Goal: Transaction & Acquisition: Purchase product/service

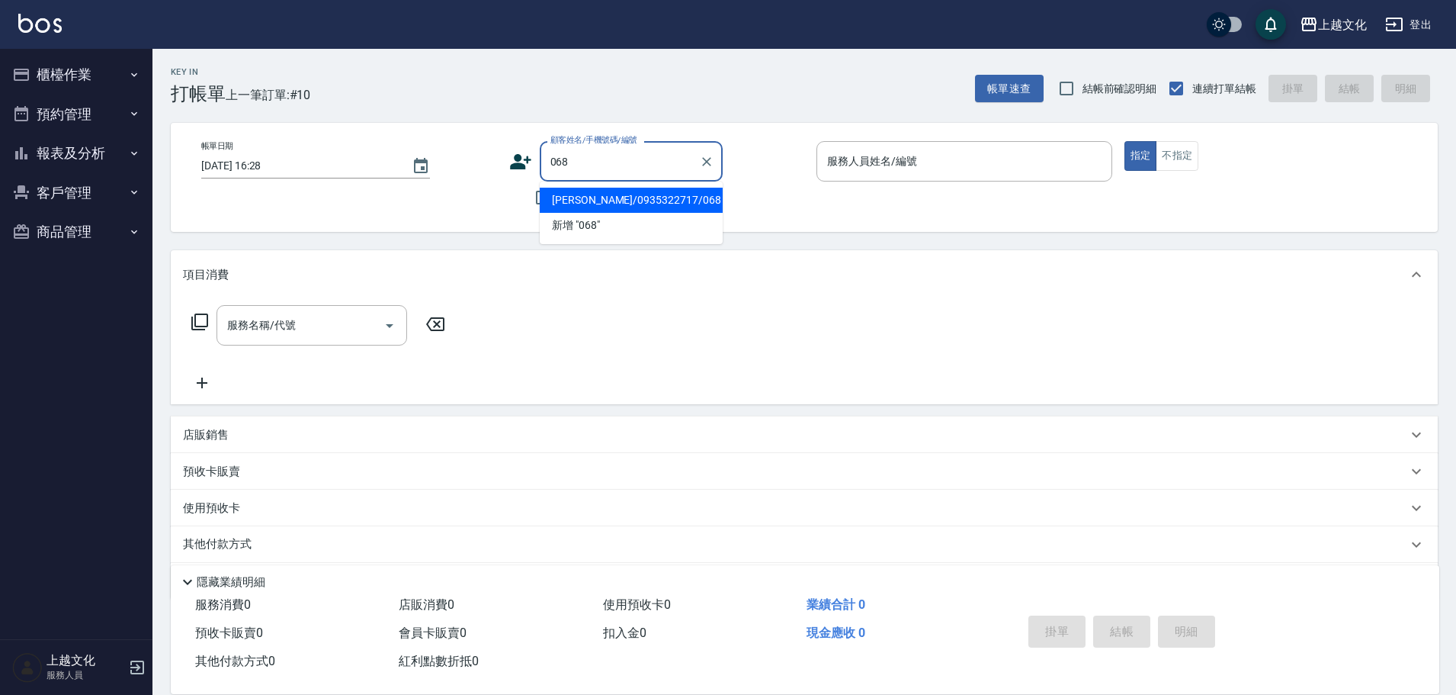
type input "[PERSON_NAME]/0935322717/068"
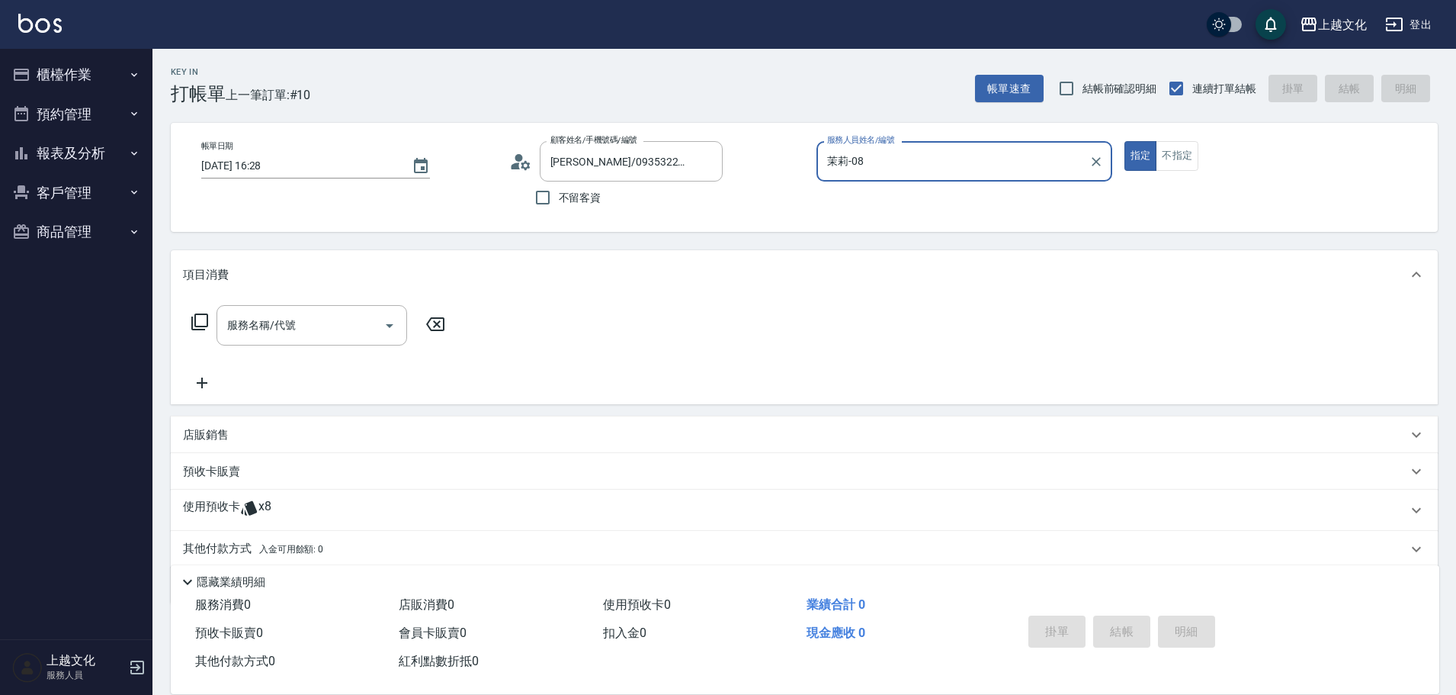
click at [926, 161] on input "茉莉-08" at bounding box center [952, 161] width 259 height 27
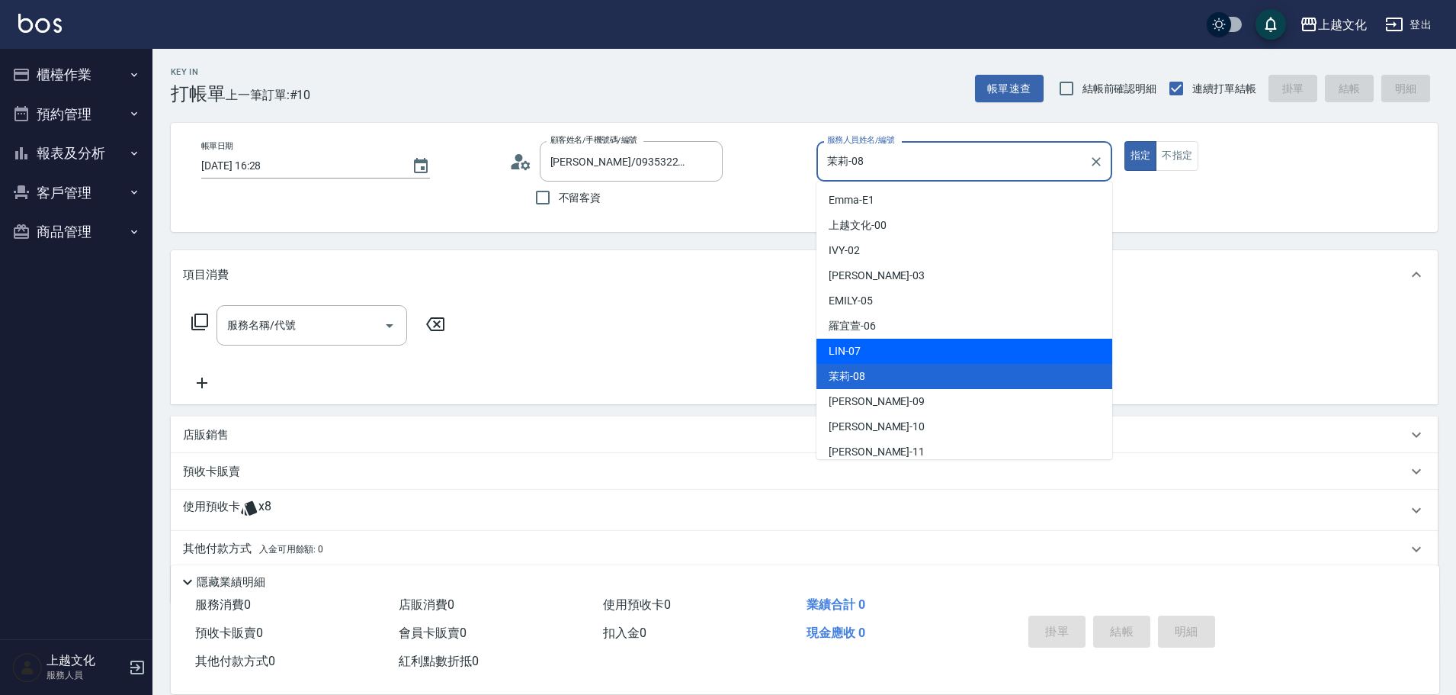
click at [875, 353] on div "[PERSON_NAME] -07" at bounding box center [965, 351] width 296 height 25
type input "[PERSON_NAME]-07"
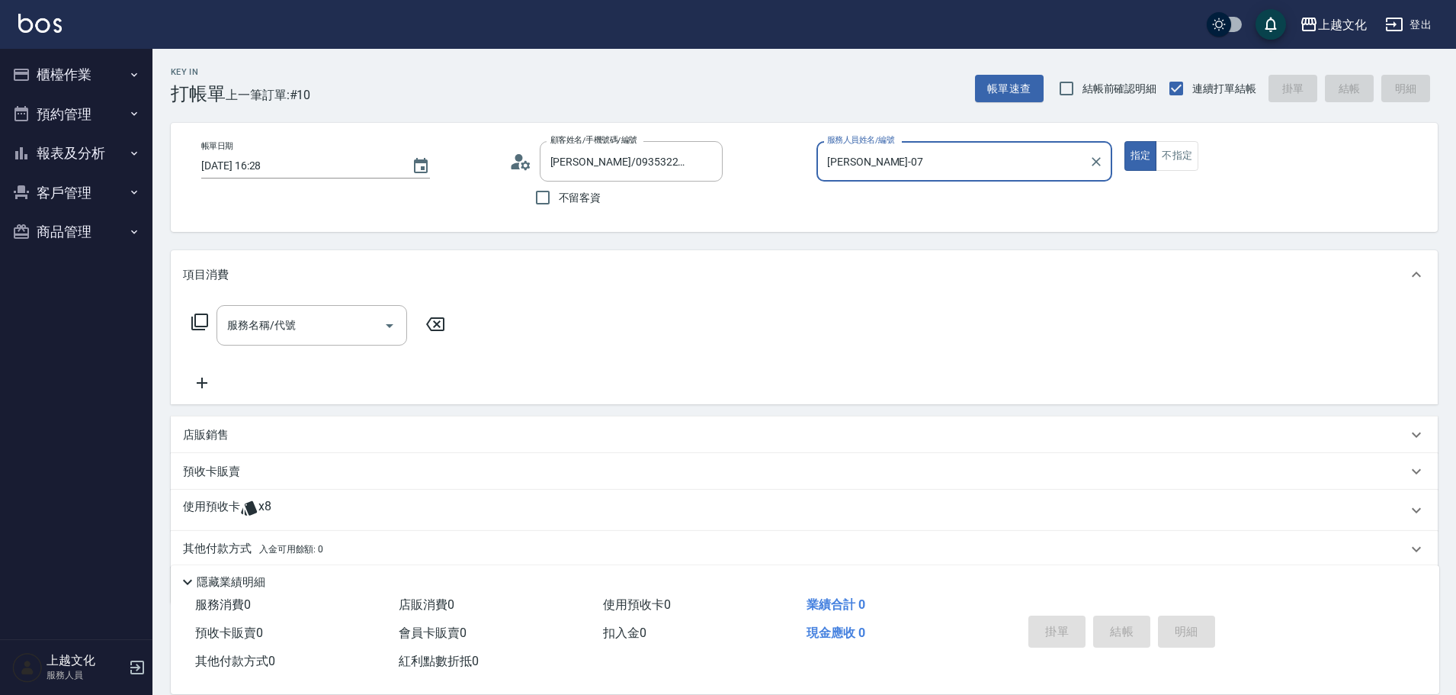
drag, startPoint x: 204, startPoint y: 506, endPoint x: 226, endPoint y: 477, distance: 35.4
click at [205, 504] on p "使用預收卡" at bounding box center [211, 510] width 57 height 23
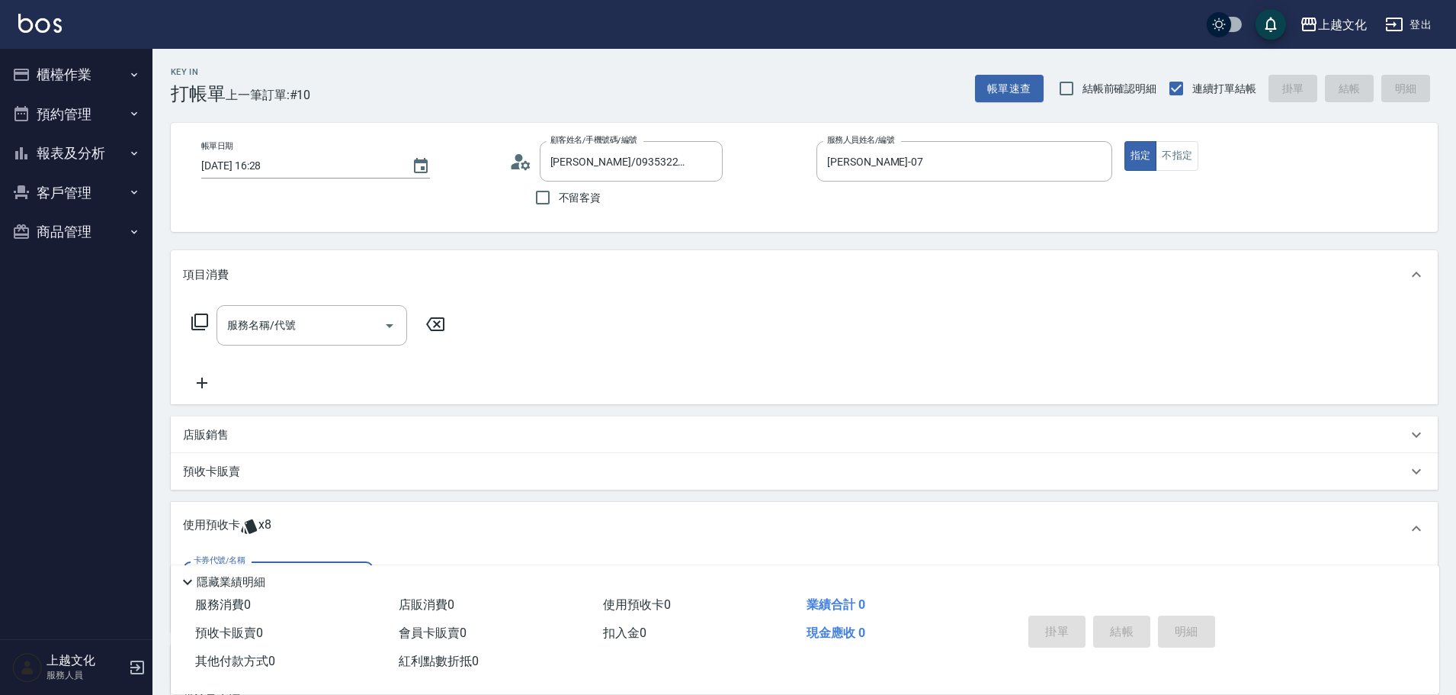
scroll to position [152, 0]
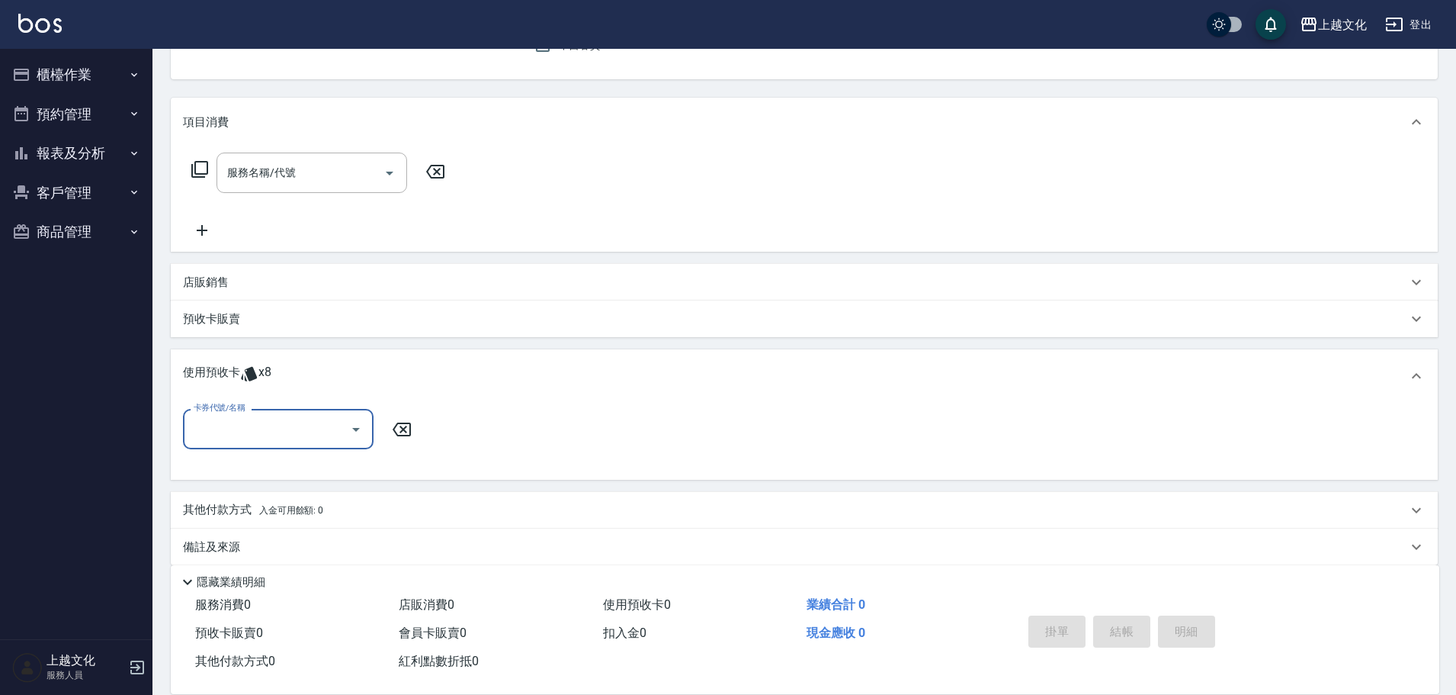
click at [257, 432] on input "卡券代號/名稱" at bounding box center [267, 429] width 154 height 27
click at [260, 470] on div "舒活包卡 剩餘2張" at bounding box center [278, 467] width 191 height 25
type input "舒活包卡"
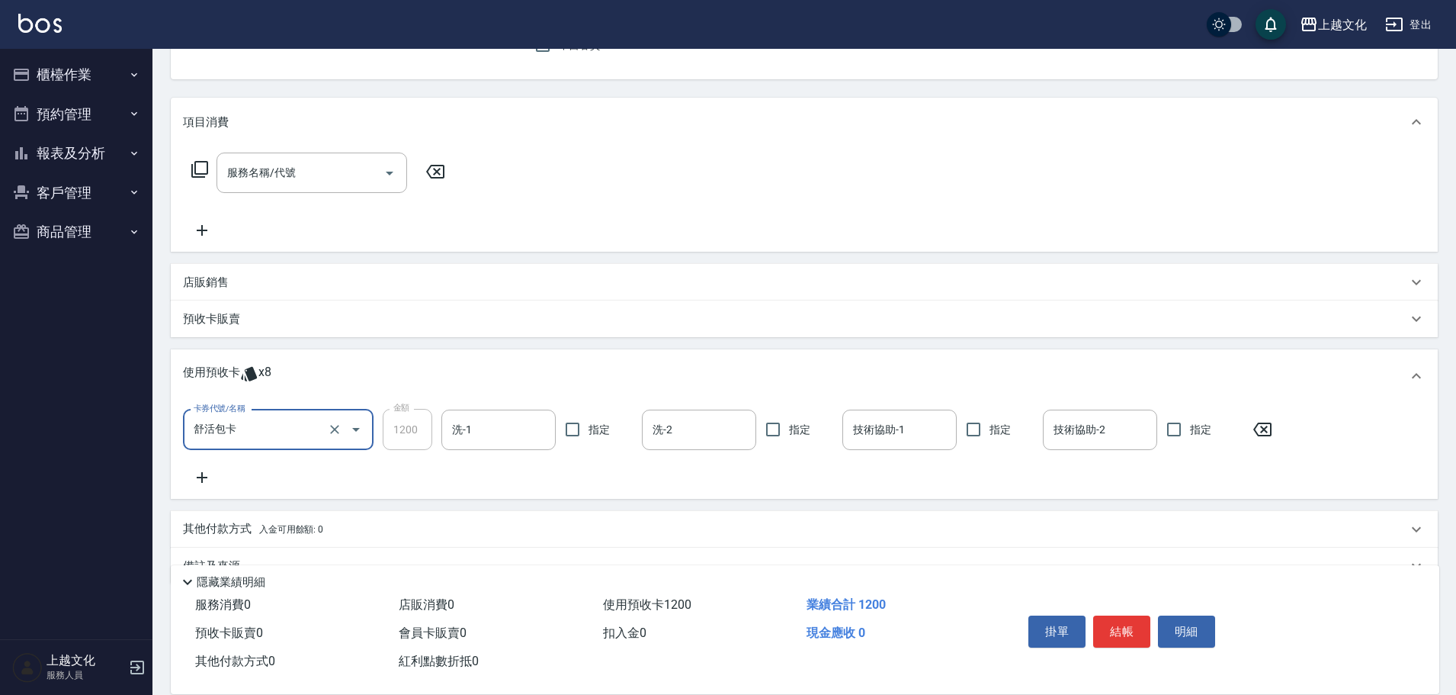
scroll to position [0, 0]
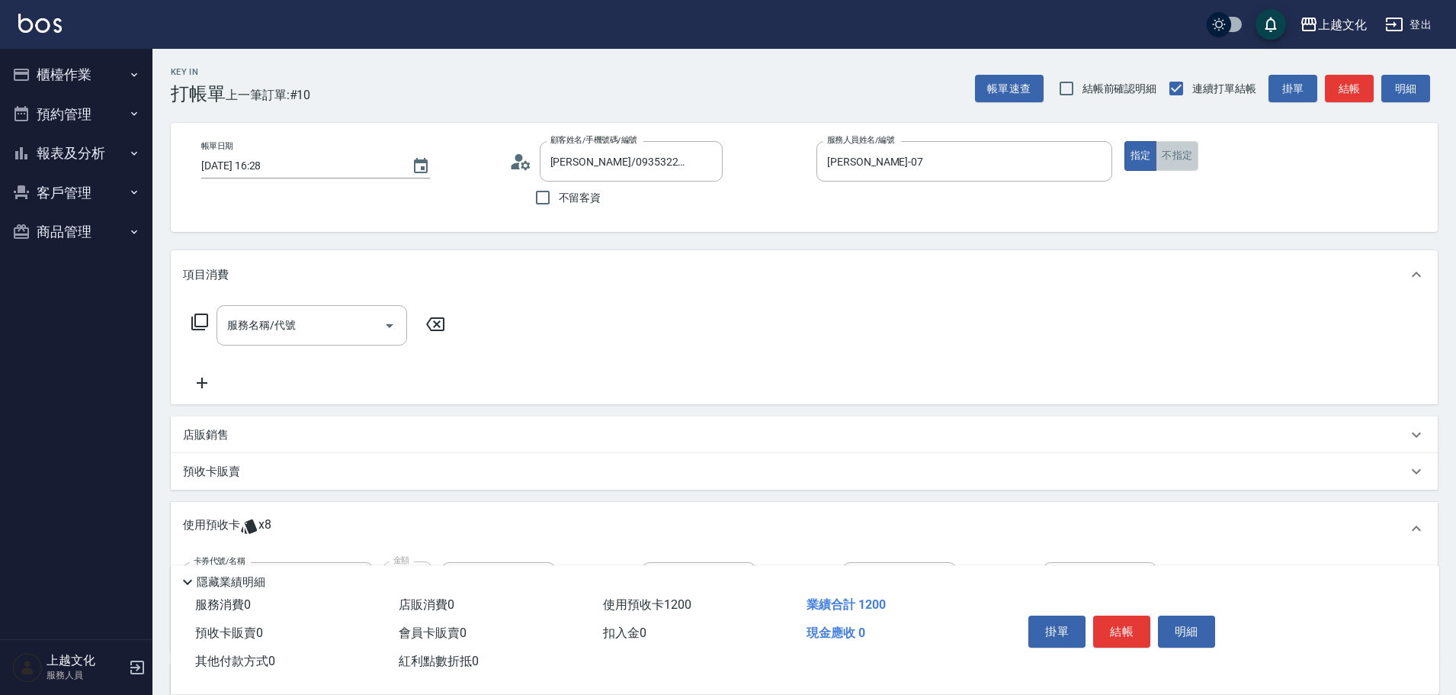
click at [1167, 161] on button "不指定" at bounding box center [1177, 156] width 43 height 30
click at [1124, 629] on button "結帳" at bounding box center [1121, 631] width 57 height 32
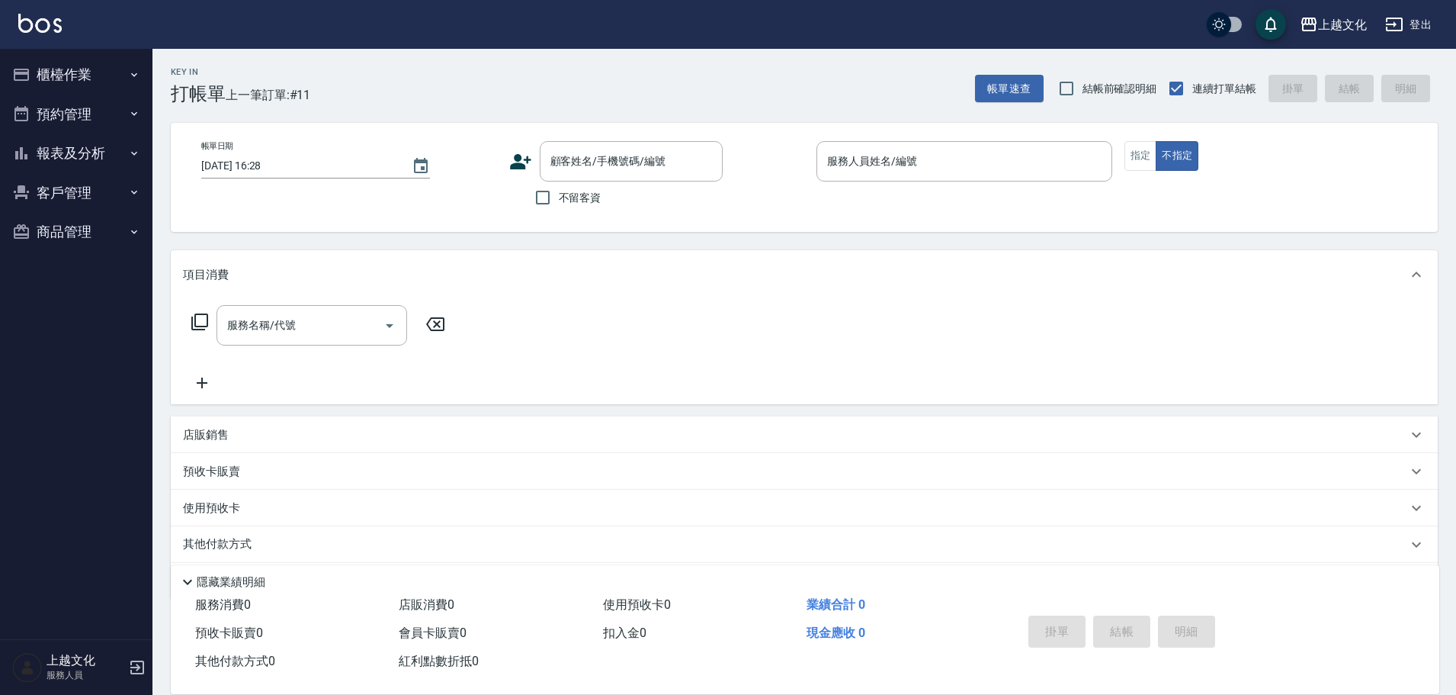
click at [520, 162] on icon at bounding box center [520, 161] width 23 height 23
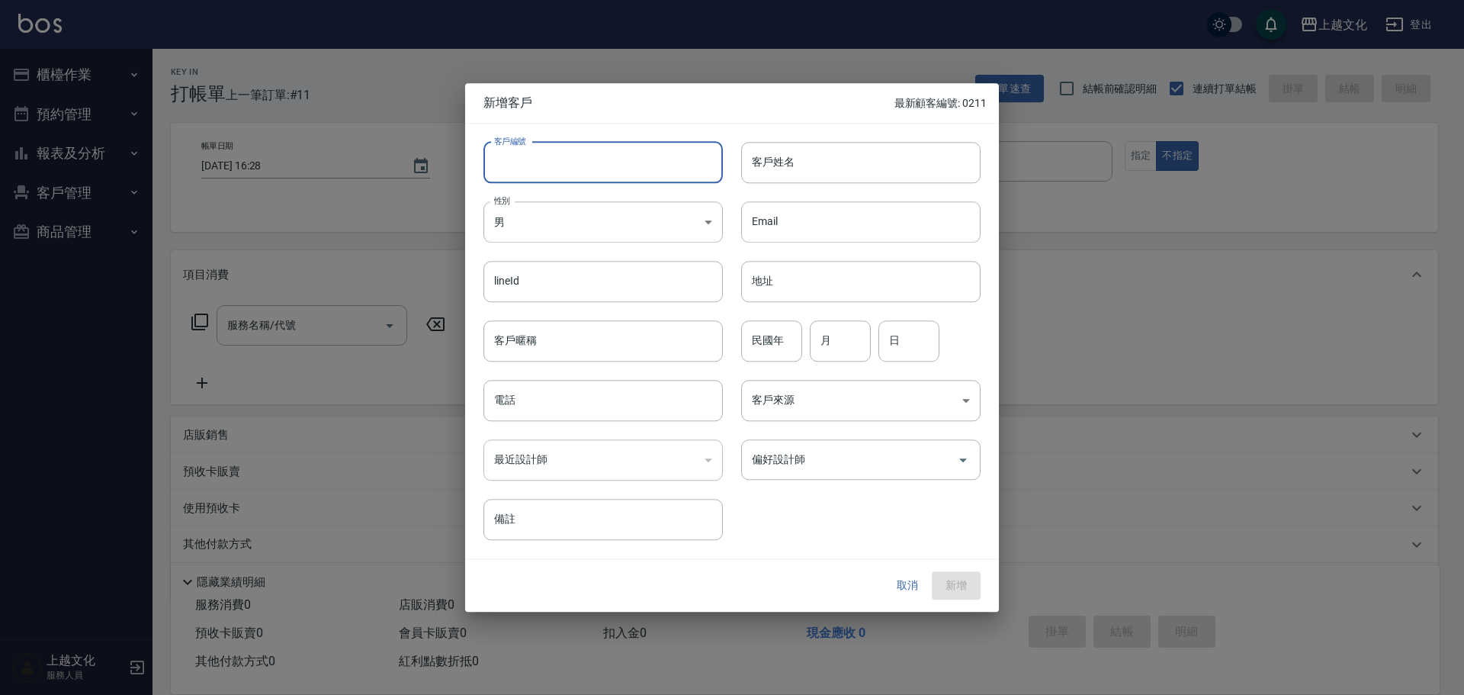
click at [543, 170] on input "客戶編號" at bounding box center [602, 162] width 239 height 41
type input "0212"
click at [525, 397] on input "電話" at bounding box center [602, 400] width 239 height 41
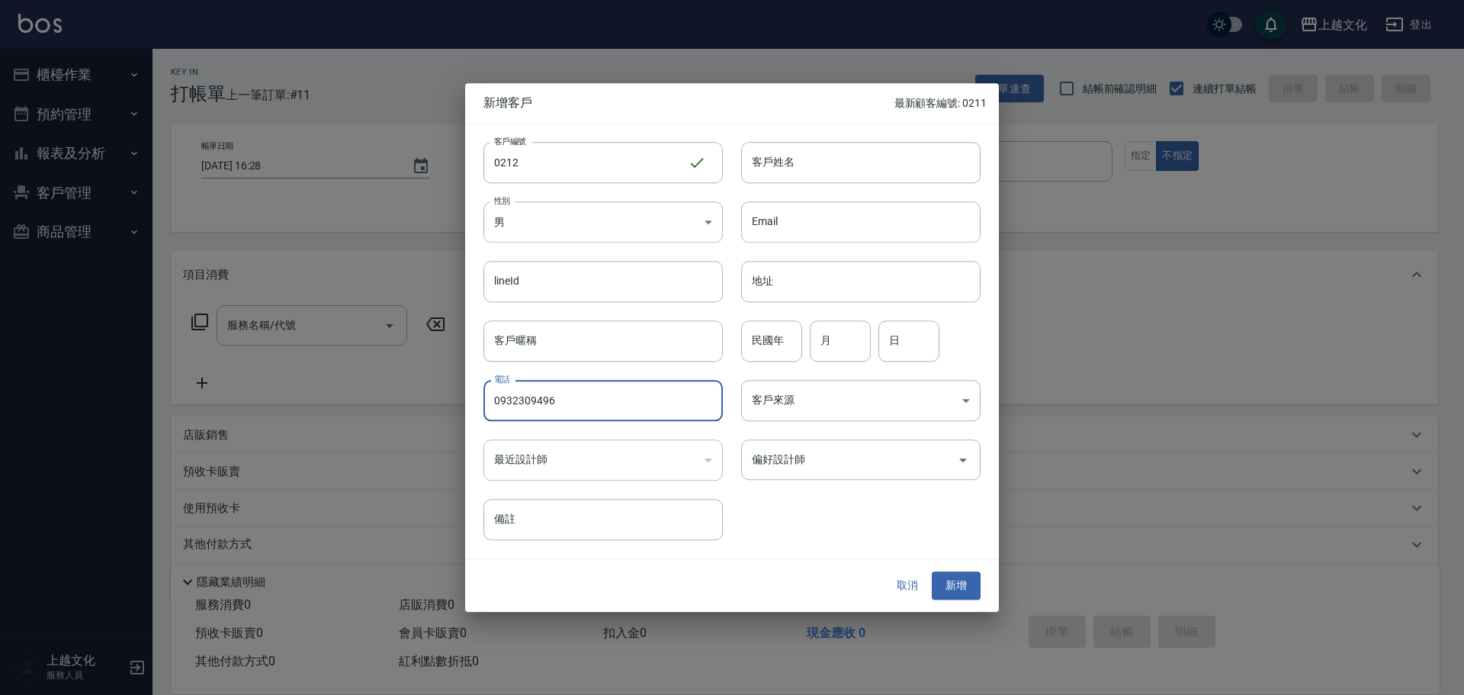
type input "0932309496"
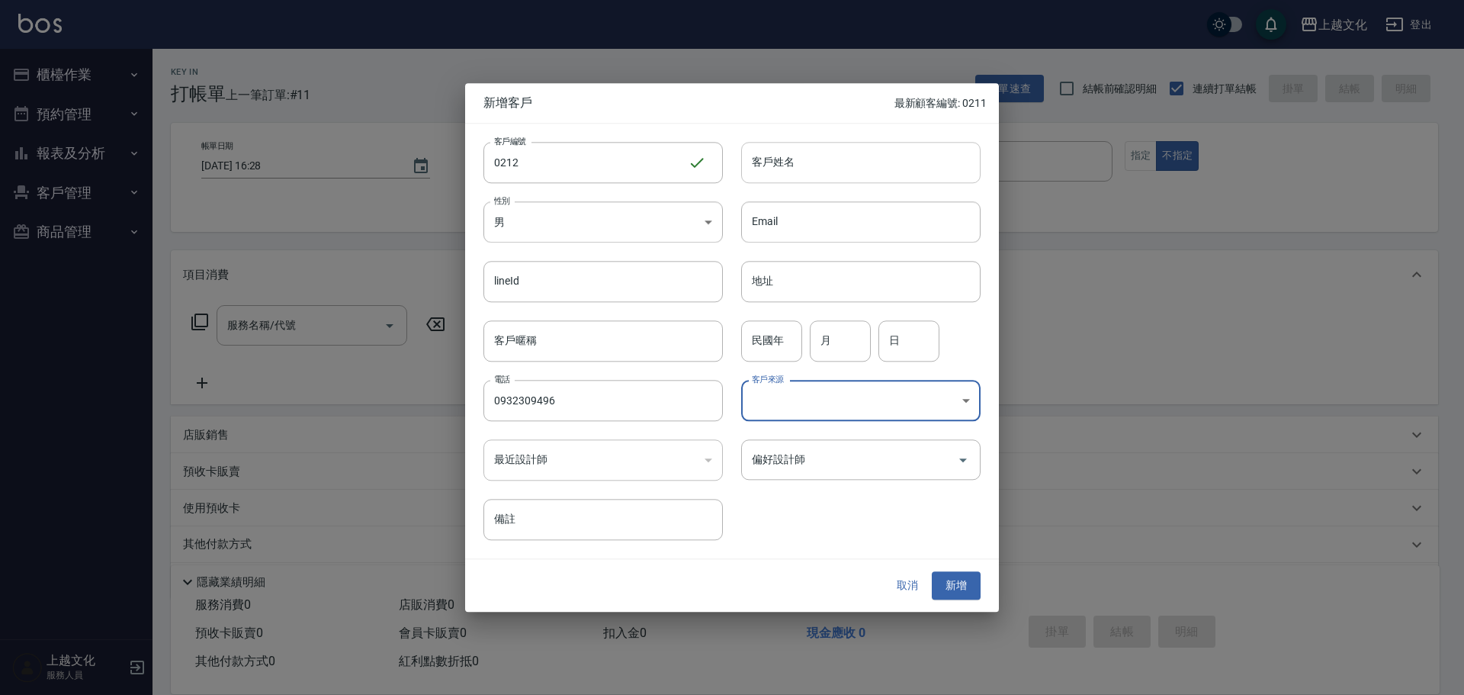
click at [806, 164] on input "客戶姓名" at bounding box center [860, 162] width 239 height 41
type input "y"
type input "曾曜婷"
click at [772, 352] on input "民國年" at bounding box center [771, 340] width 61 height 41
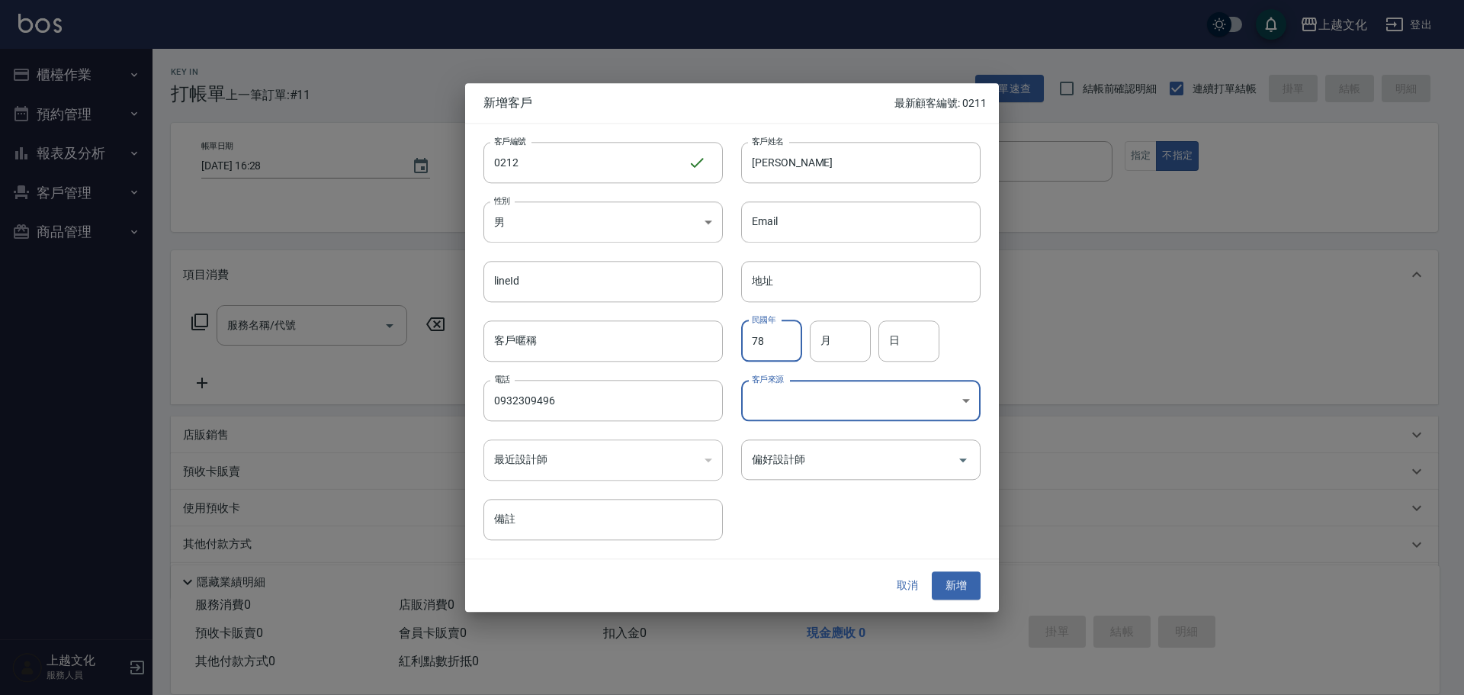
type input "78"
type input "04"
type input "21"
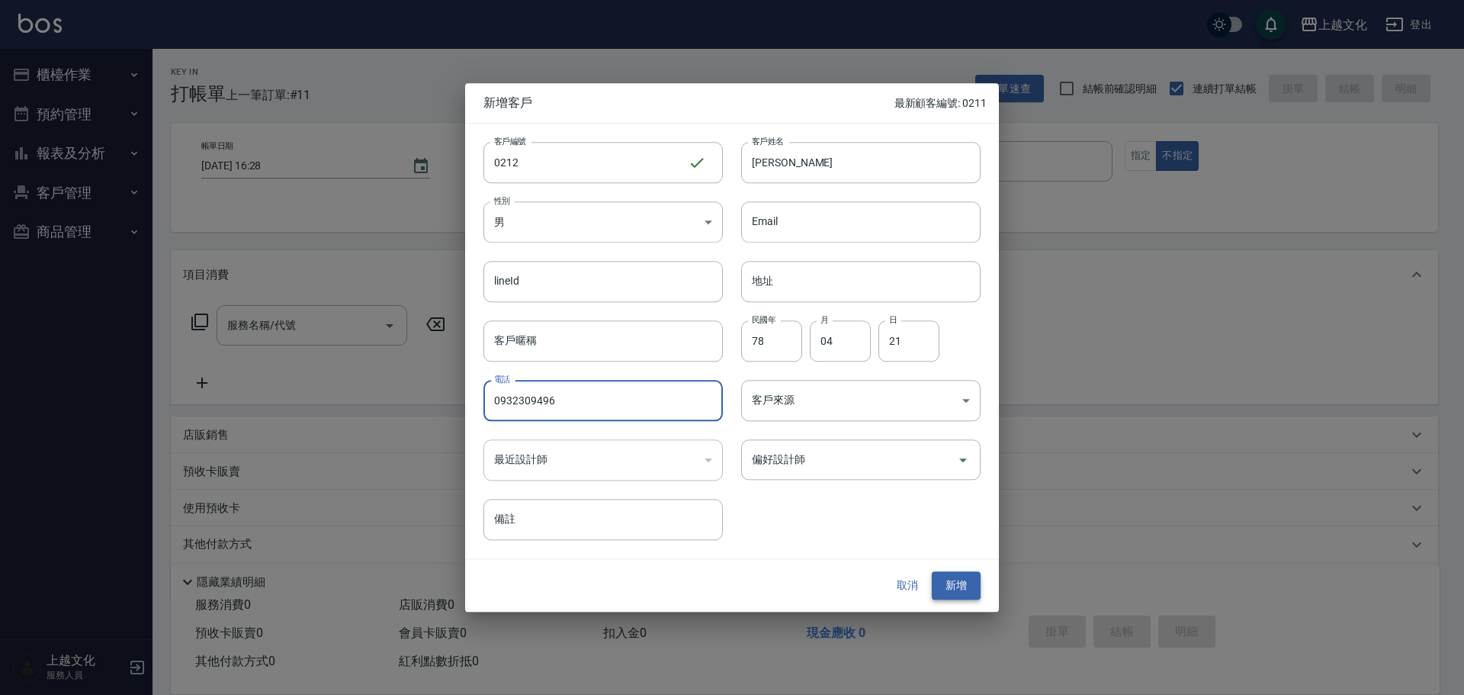
click at [962, 577] on button "新增" at bounding box center [956, 586] width 49 height 28
click at [962, 577] on div "取消 新增" at bounding box center [932, 586] width 98 height 28
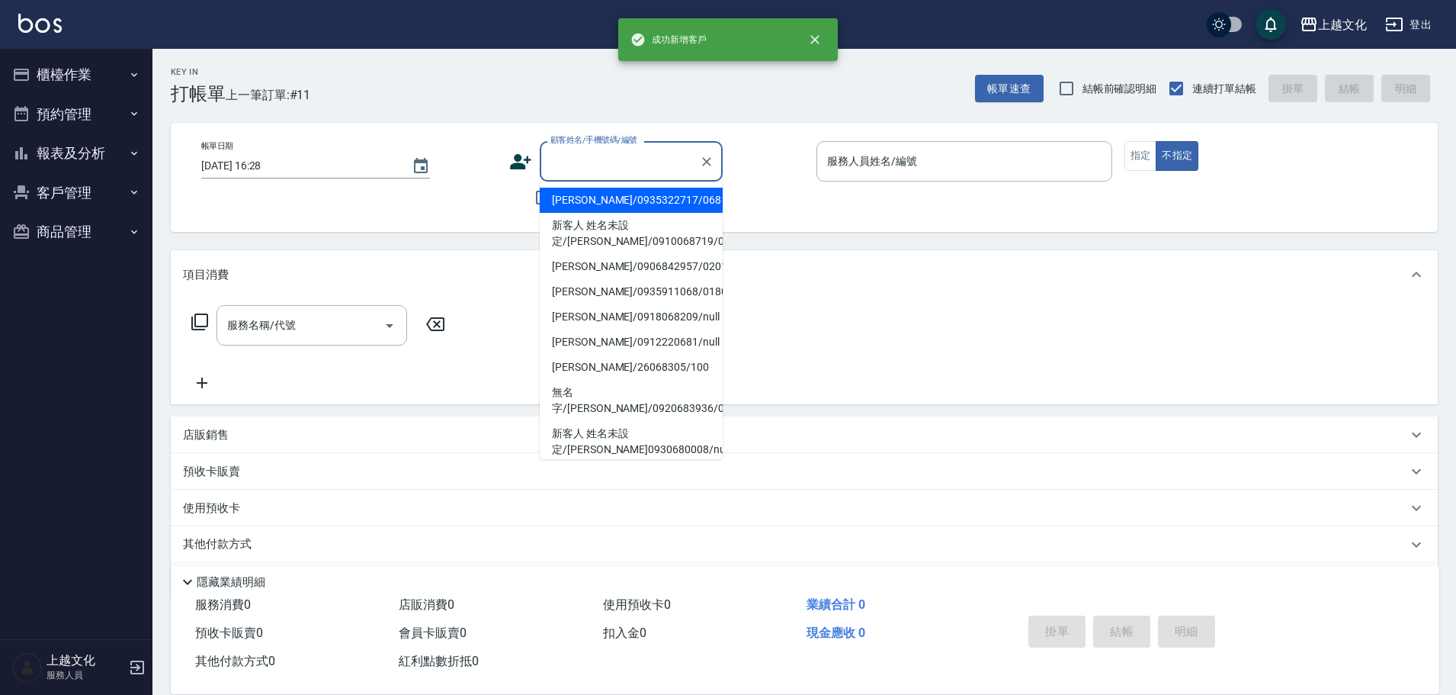
click at [561, 172] on input "顧客姓名/手機號碼/編號" at bounding box center [620, 161] width 146 height 27
click at [560, 171] on input "顧客姓名/手機號碼/編號" at bounding box center [620, 161] width 146 height 27
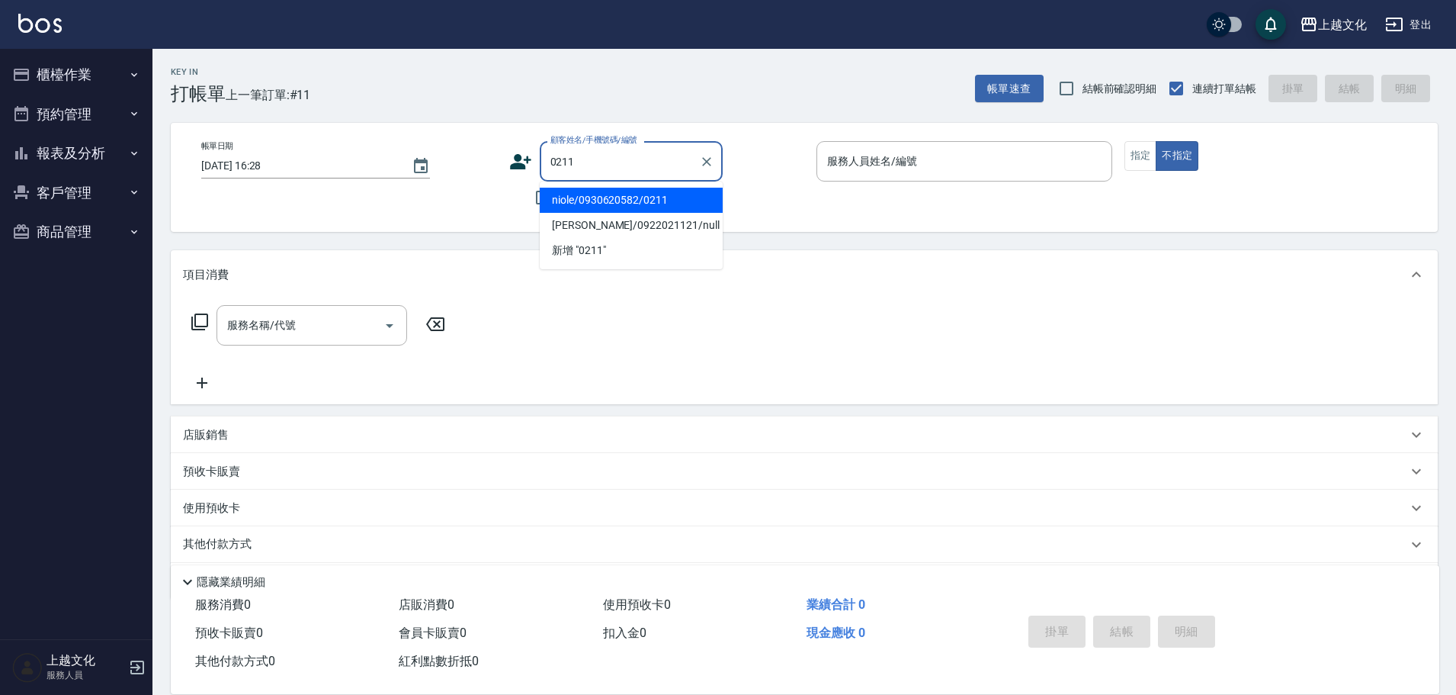
type input "niole/0930620582/0211"
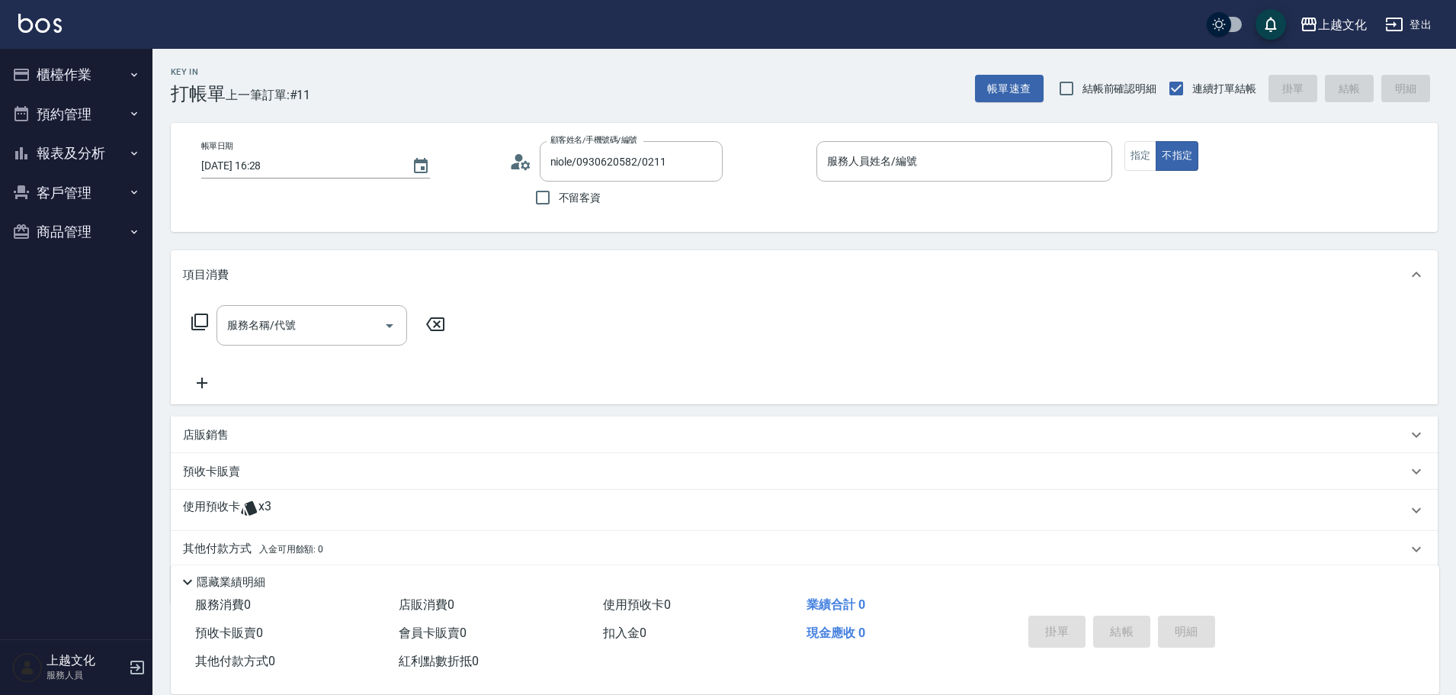
click at [522, 166] on icon at bounding box center [525, 164] width 9 height 9
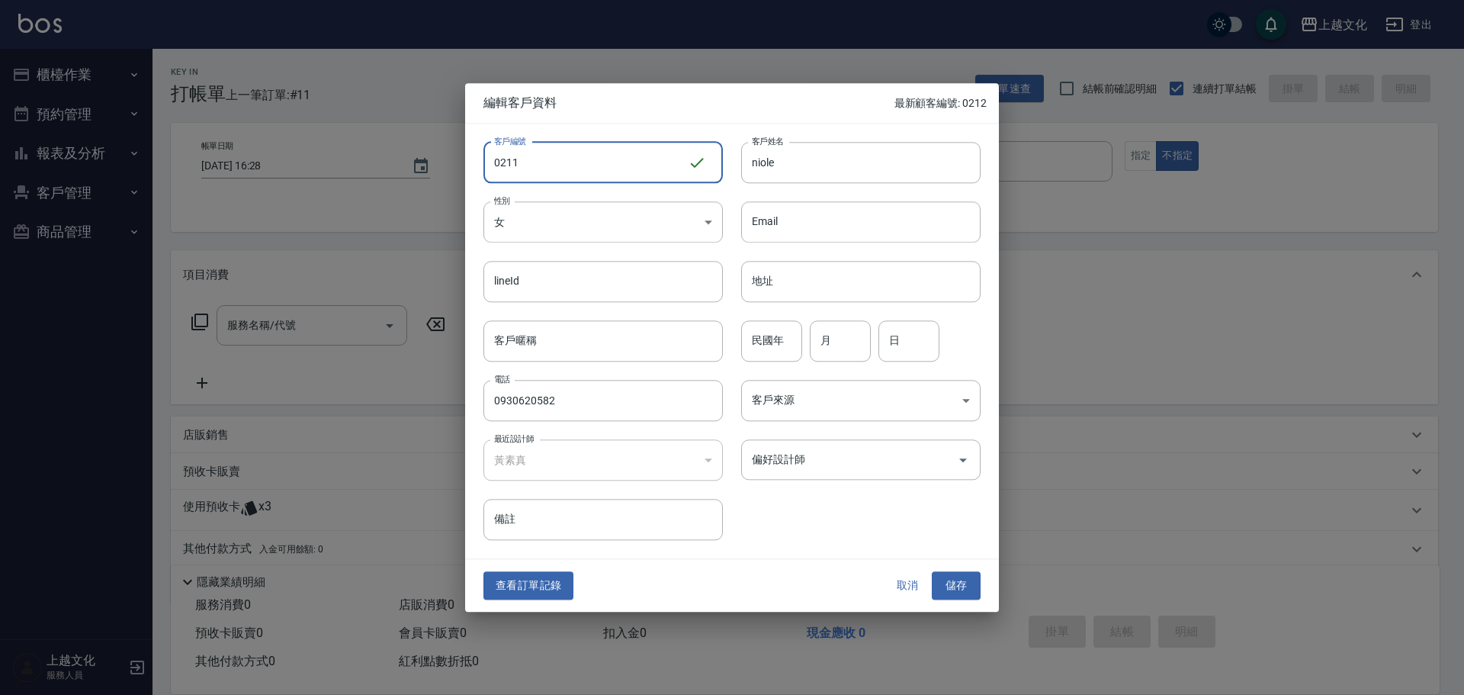
click at [904, 588] on button "取消" at bounding box center [907, 586] width 49 height 28
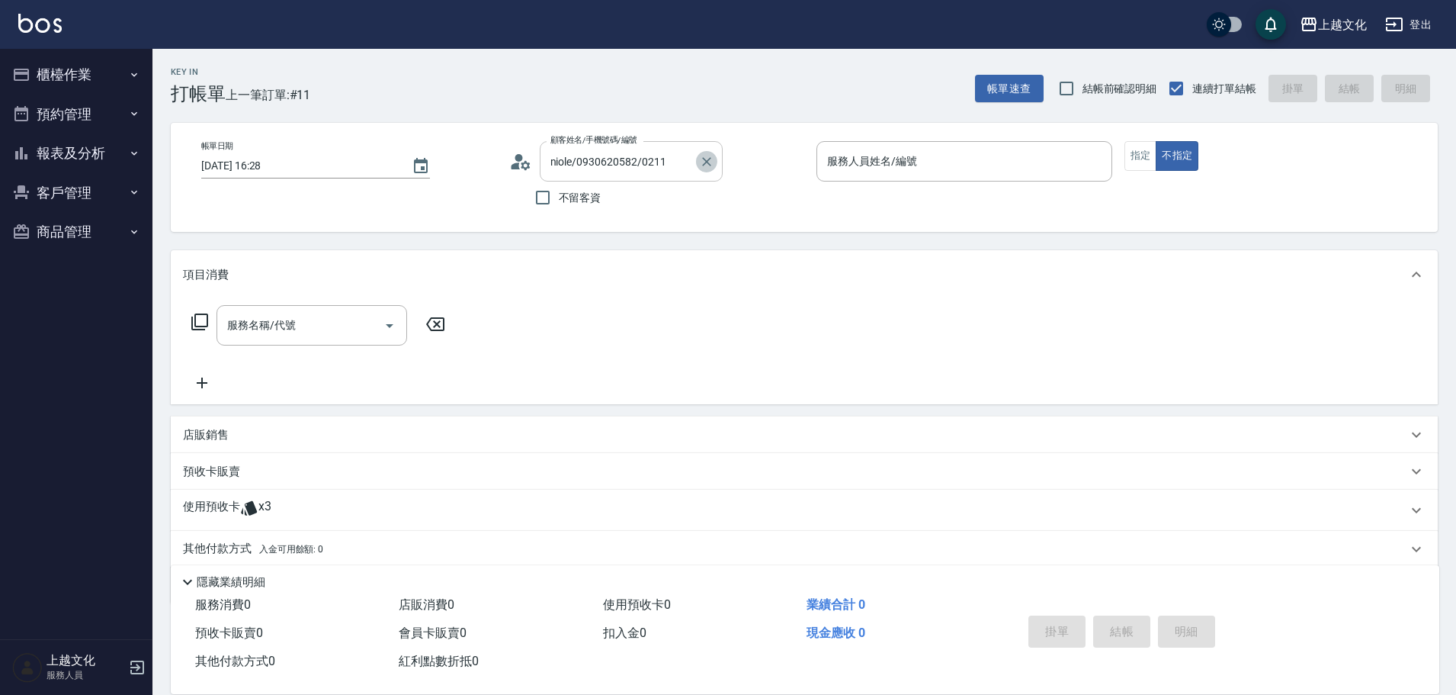
click at [714, 164] on icon "Clear" at bounding box center [706, 161] width 15 height 15
drag, startPoint x: 714, startPoint y: 164, endPoint x: 669, endPoint y: 170, distance: 45.4
click at [714, 164] on icon "Clear" at bounding box center [706, 161] width 15 height 15
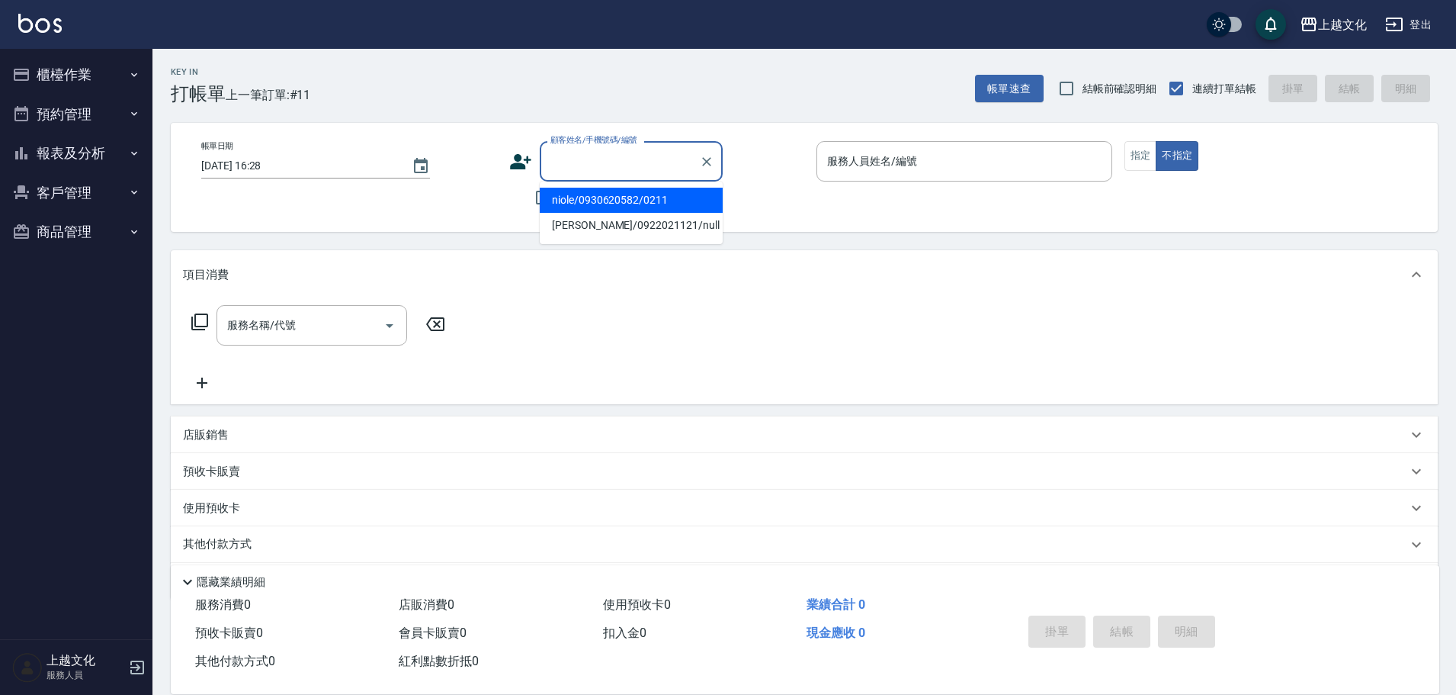
click at [615, 169] on input "顧客姓名/手機號碼/編號" at bounding box center [620, 161] width 146 height 27
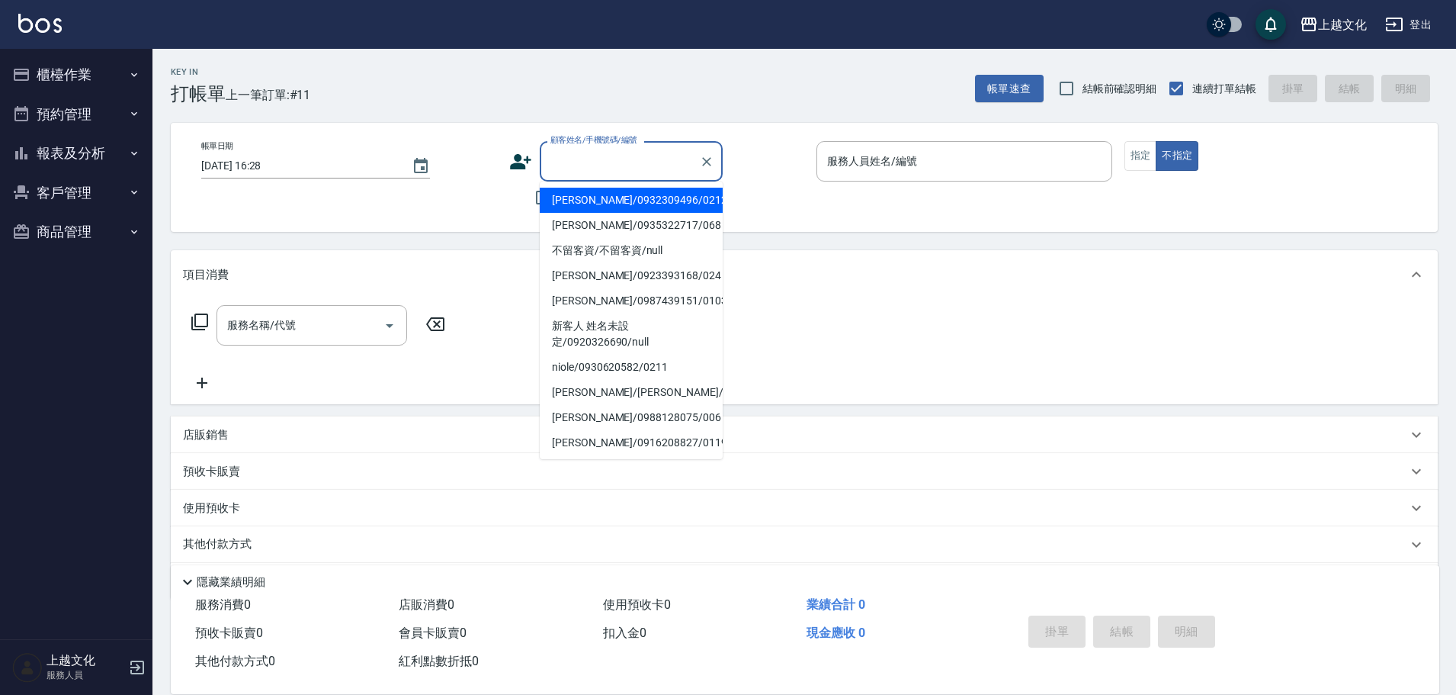
click at [615, 169] on input "顧客姓名/手機號碼/編號" at bounding box center [620, 161] width 146 height 27
click at [641, 197] on li "曾曜婷/0932309496/0212" at bounding box center [631, 200] width 183 height 25
click at [641, 197] on div "不留客資" at bounding box center [615, 197] width 213 height 32
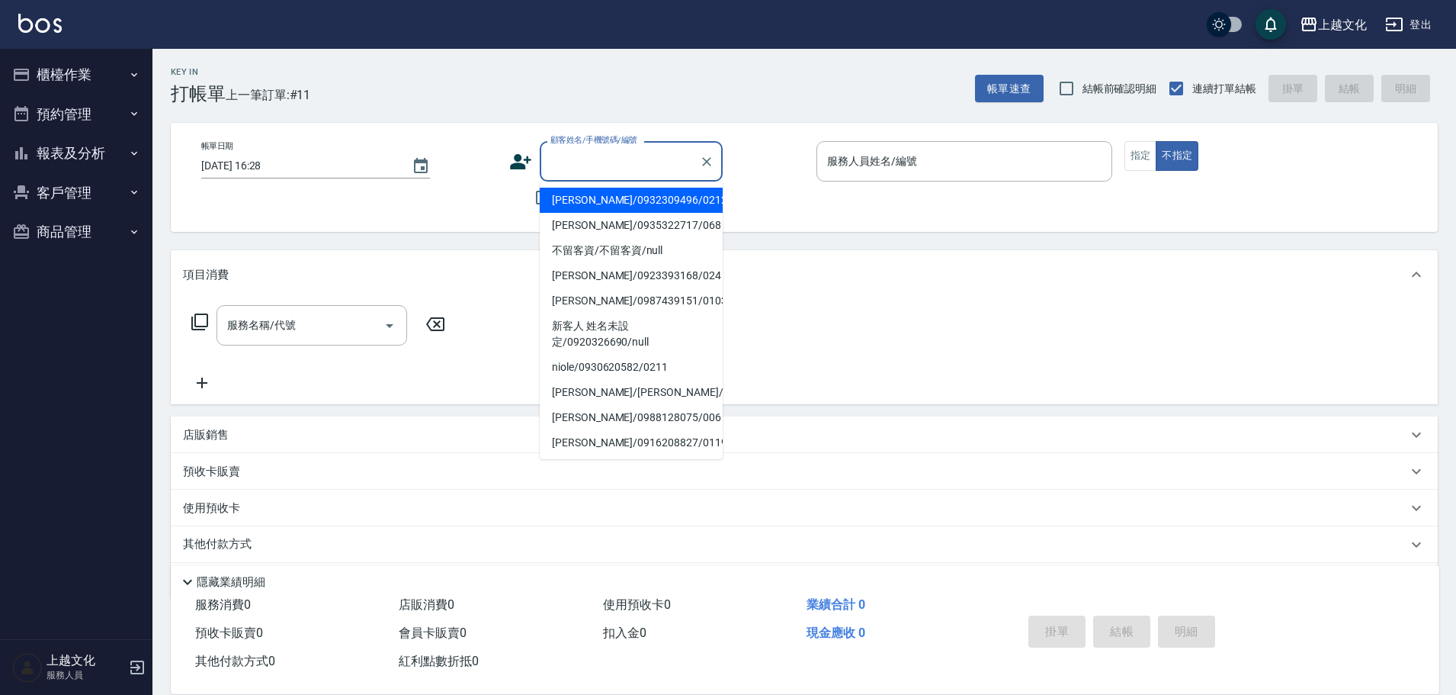
type input "曾曜婷/0932309496/0212"
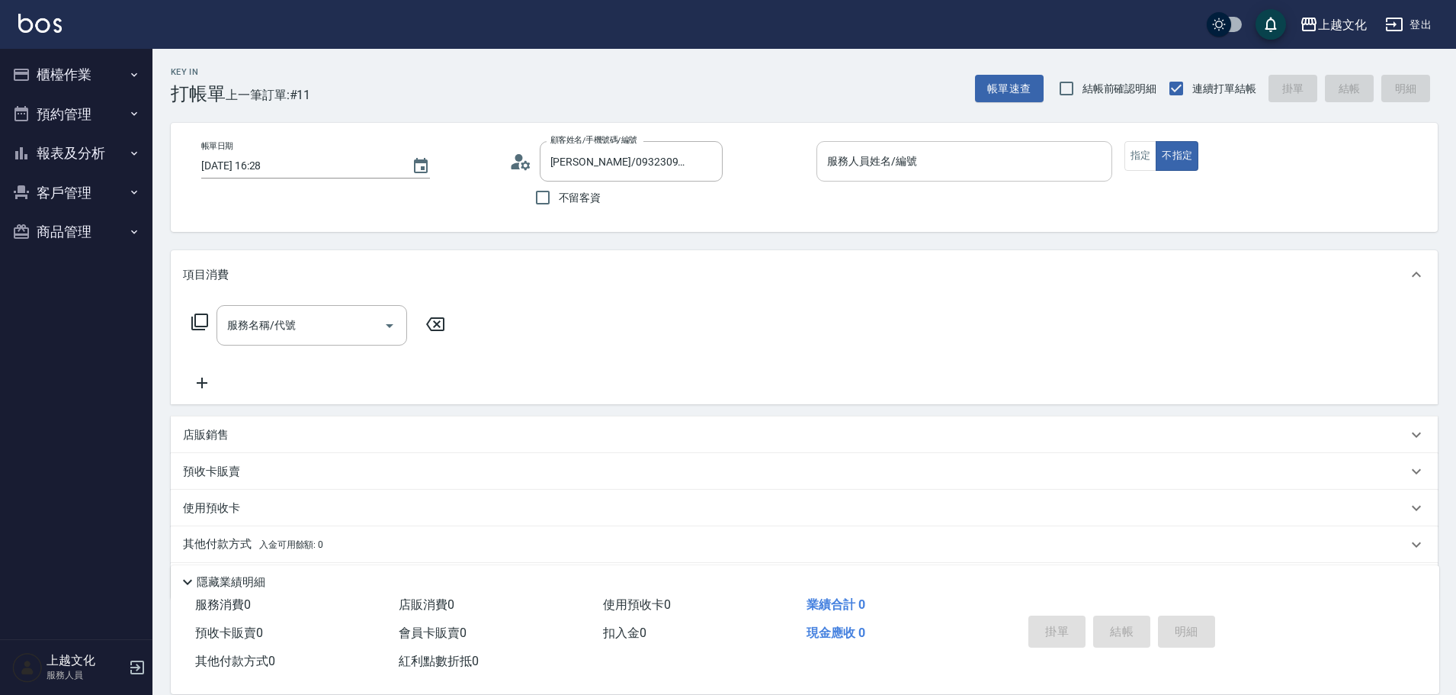
click at [855, 162] on input "服務人員姓名/編號" at bounding box center [964, 161] width 282 height 27
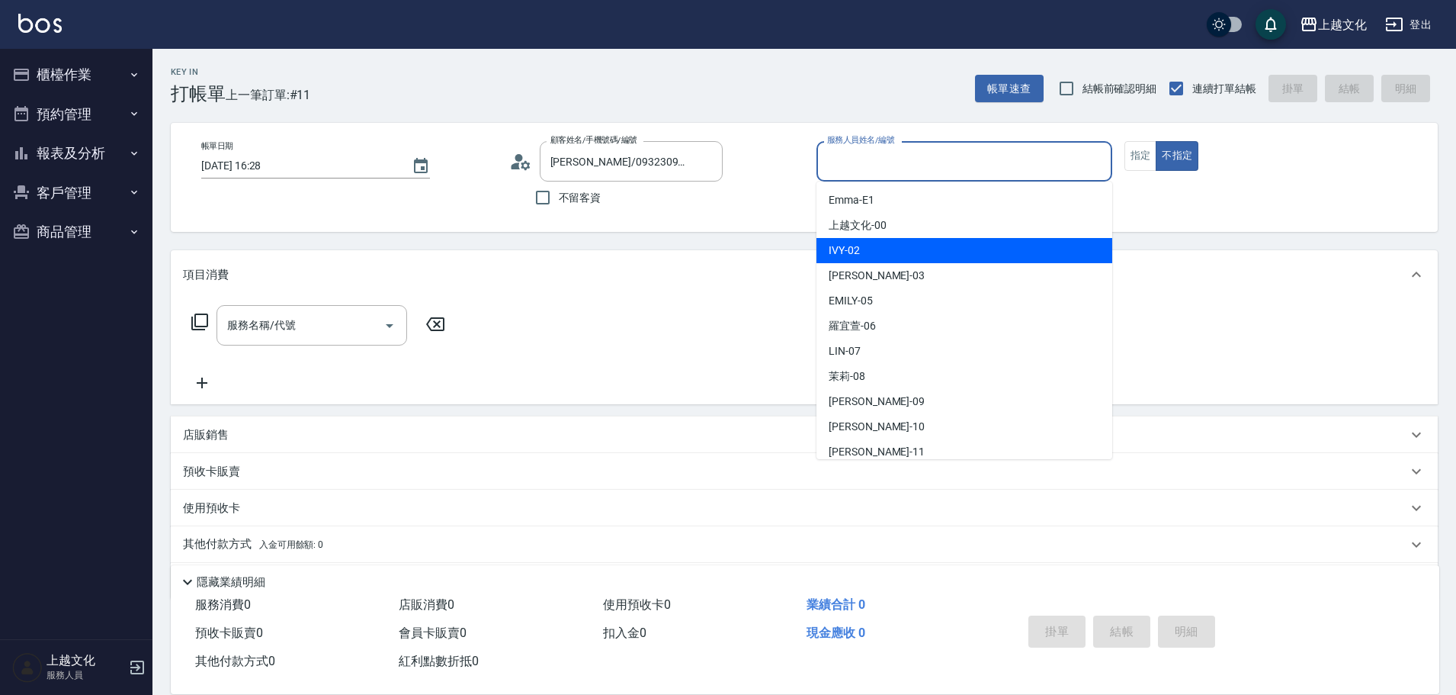
click at [882, 256] on div "IVY -02" at bounding box center [965, 250] width 296 height 25
type input "IVY-02"
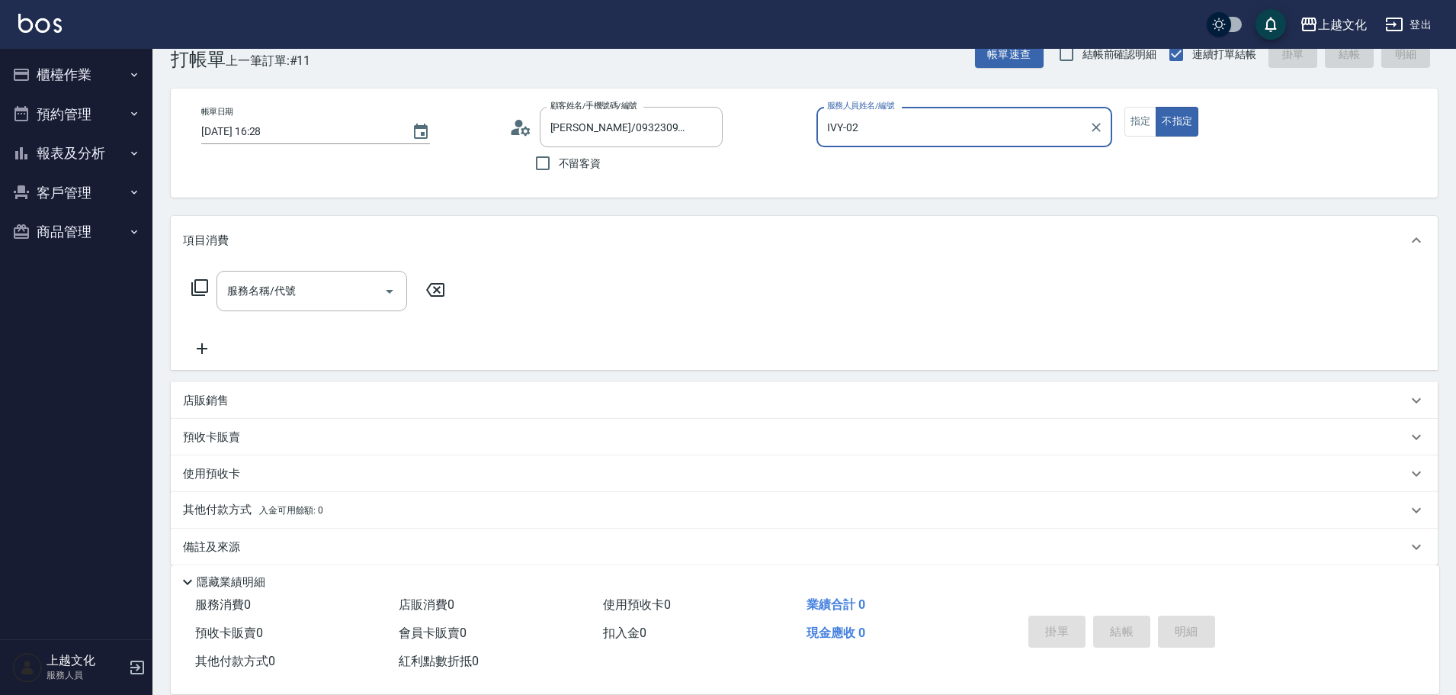
scroll to position [51, 0]
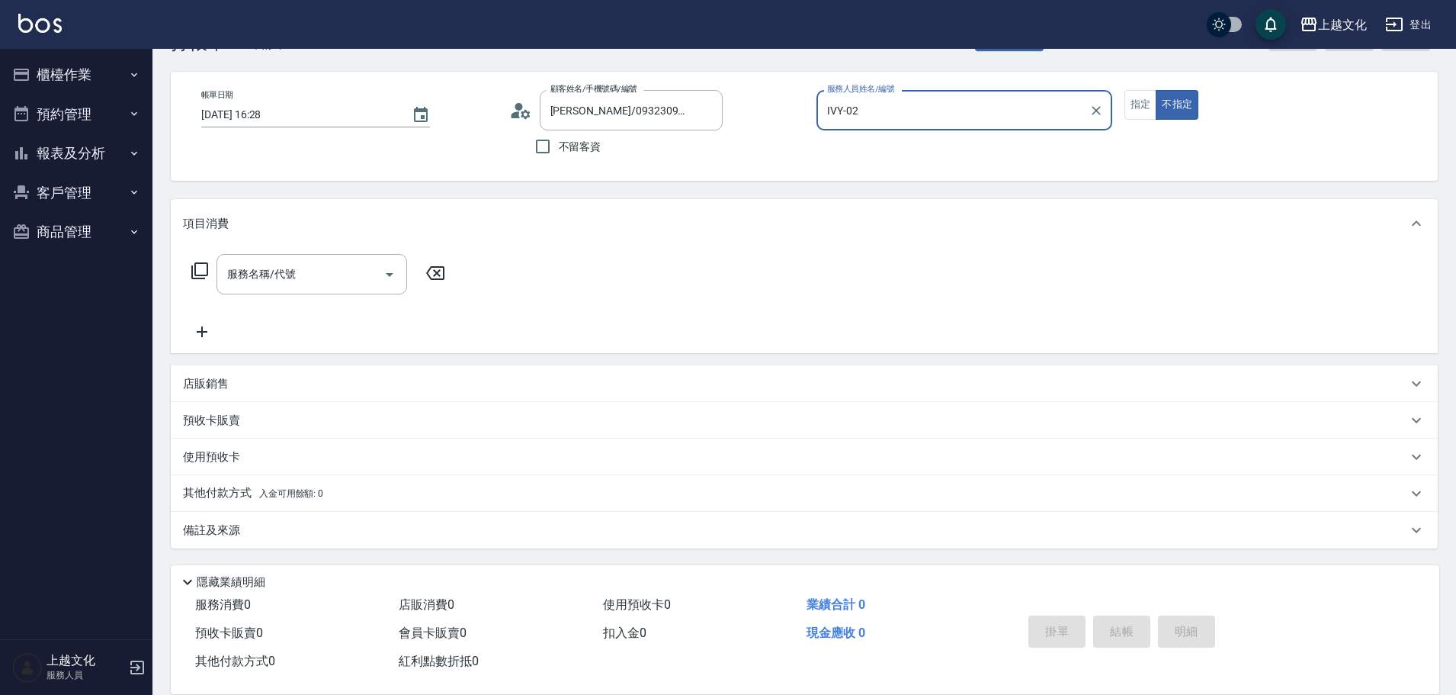
click at [213, 417] on p "預收卡販賣" at bounding box center [211, 421] width 57 height 16
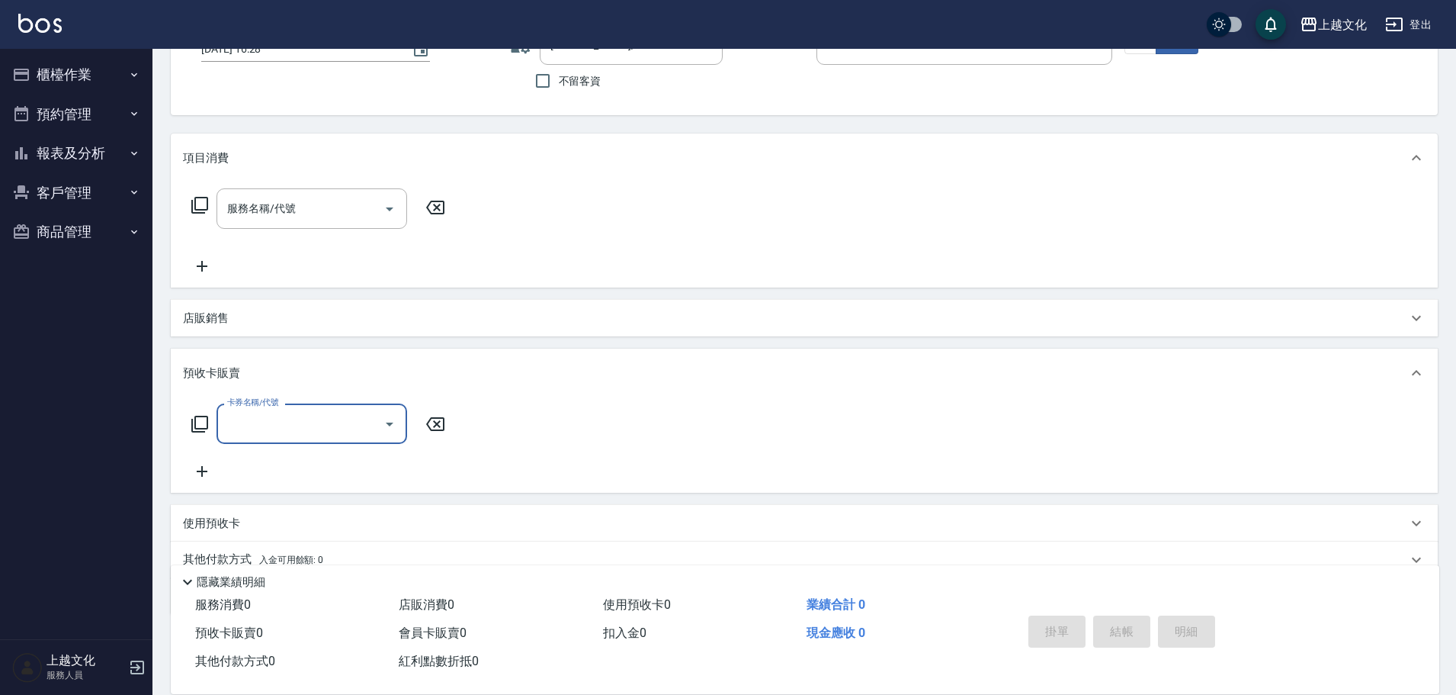
scroll to position [183, 0]
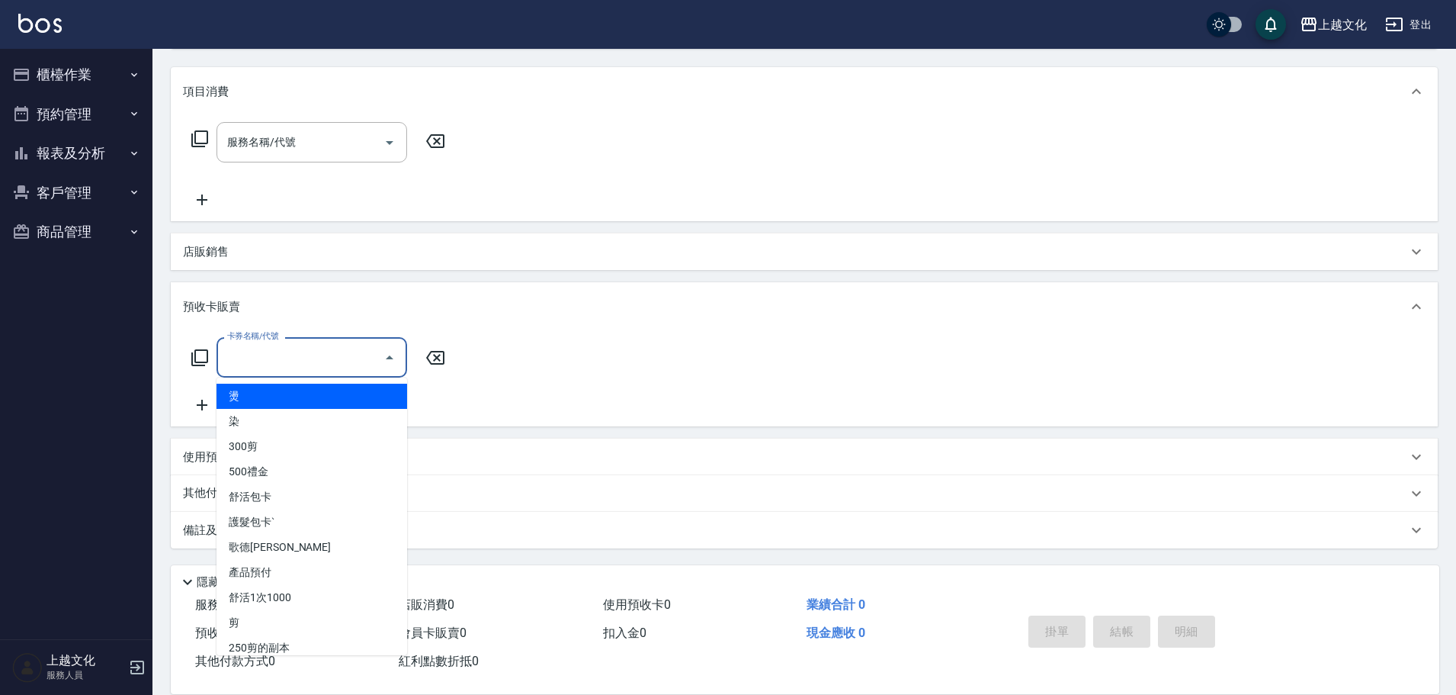
click at [232, 359] on input "卡券名稱/代號" at bounding box center [300, 357] width 154 height 27
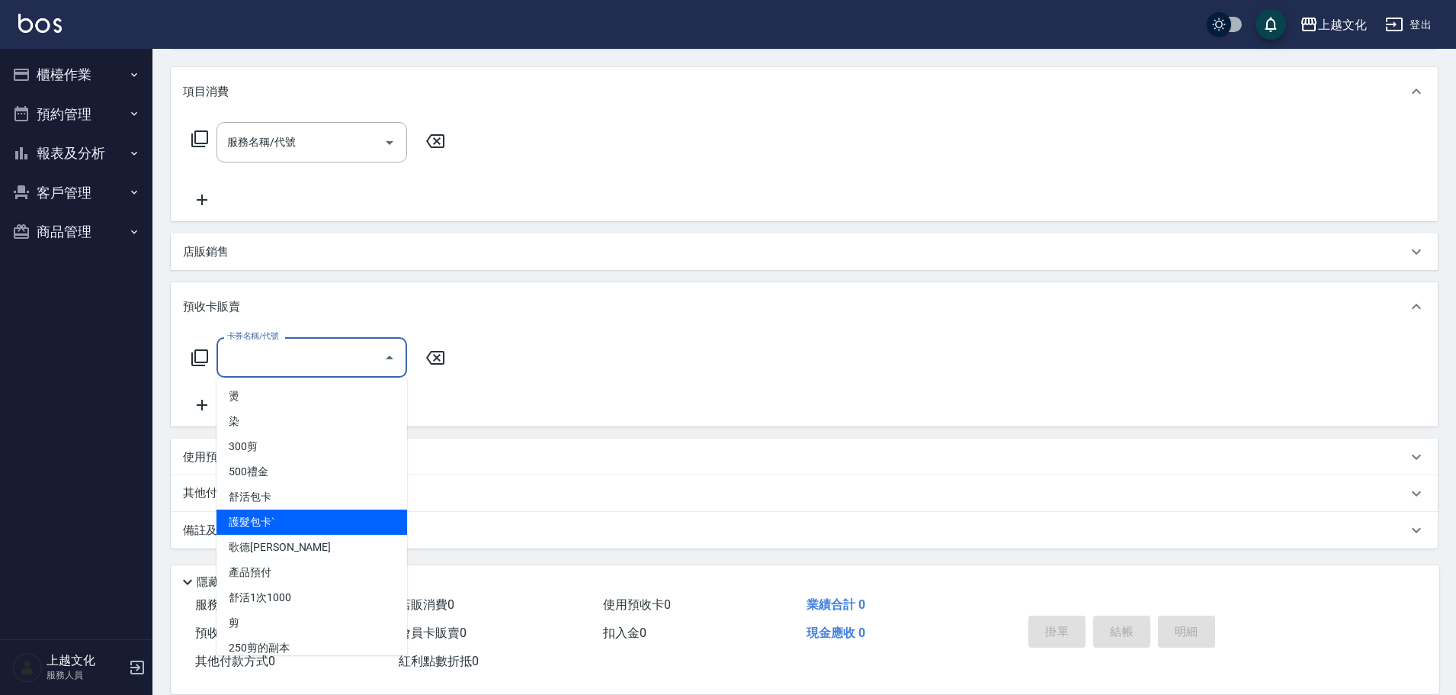
click at [265, 515] on span "護髮包卡ˋ" at bounding box center [312, 521] width 191 height 25
type input "護髮包卡ˋ(002)"
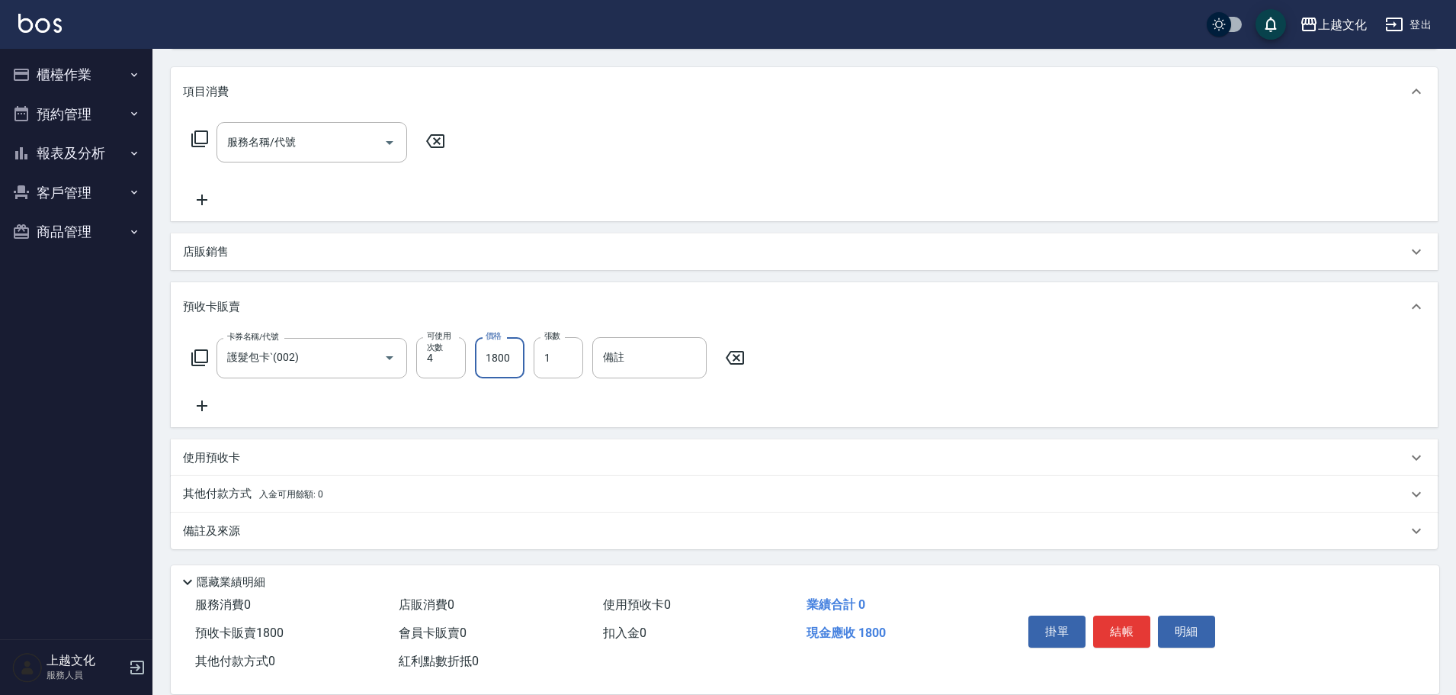
click at [510, 368] on input "1800" at bounding box center [500, 357] width 50 height 41
type input "3000"
click at [1123, 628] on button "結帳" at bounding box center [1121, 631] width 57 height 32
click at [1123, 628] on div "掛單 結帳 明細" at bounding box center [1122, 633] width 199 height 48
type input "2025/09/17 16:31"
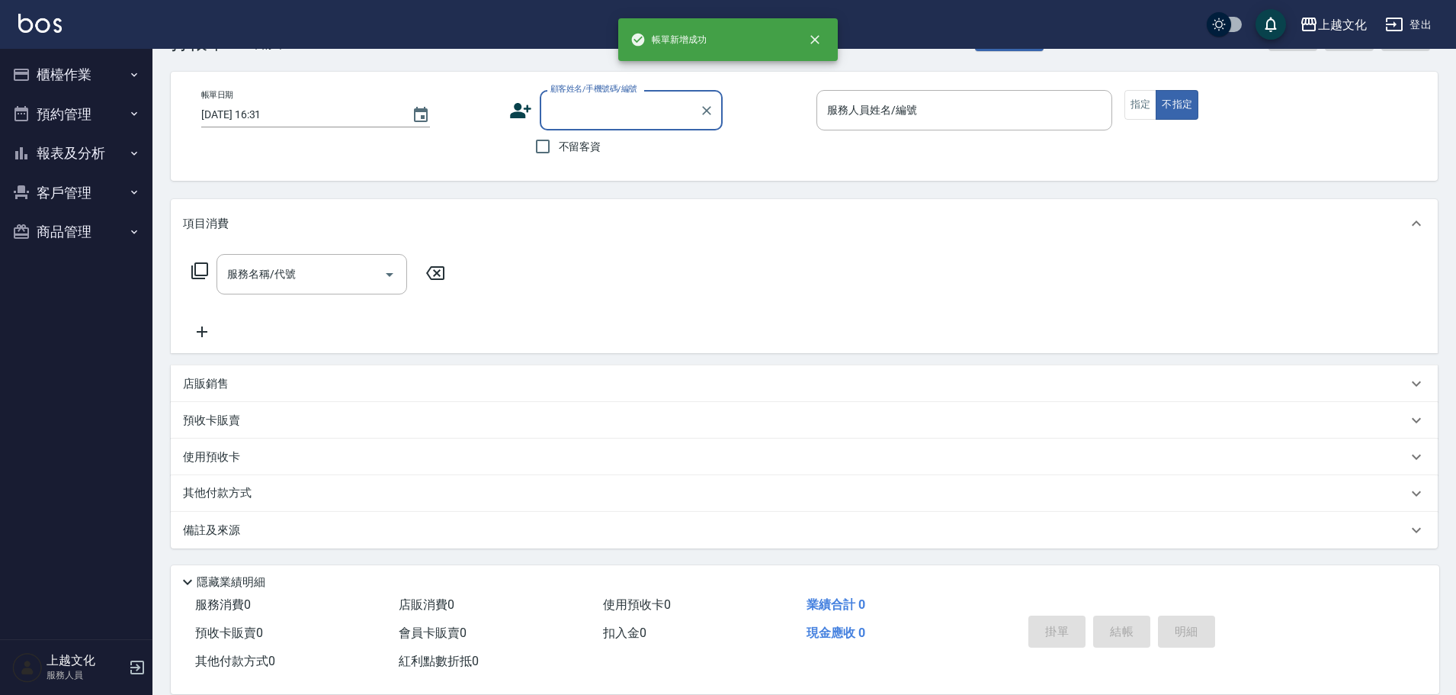
scroll to position [0, 0]
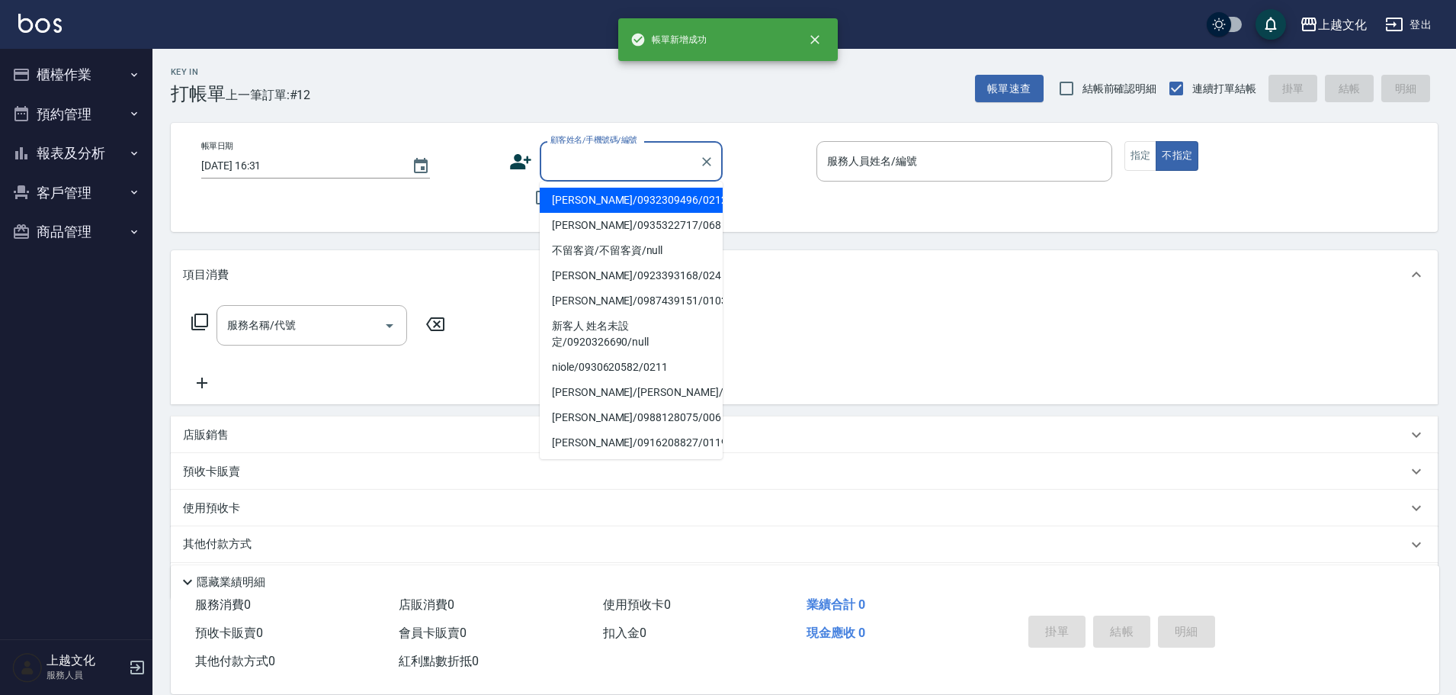
click at [605, 156] on input "顧客姓名/手機號碼/編號" at bounding box center [620, 161] width 146 height 27
drag, startPoint x: 612, startPoint y: 201, endPoint x: 850, endPoint y: 165, distance: 241.3
click at [613, 201] on li "曾曜婷/0932309496/0212" at bounding box center [631, 200] width 183 height 25
type input "曾曜婷/0932309496/0212"
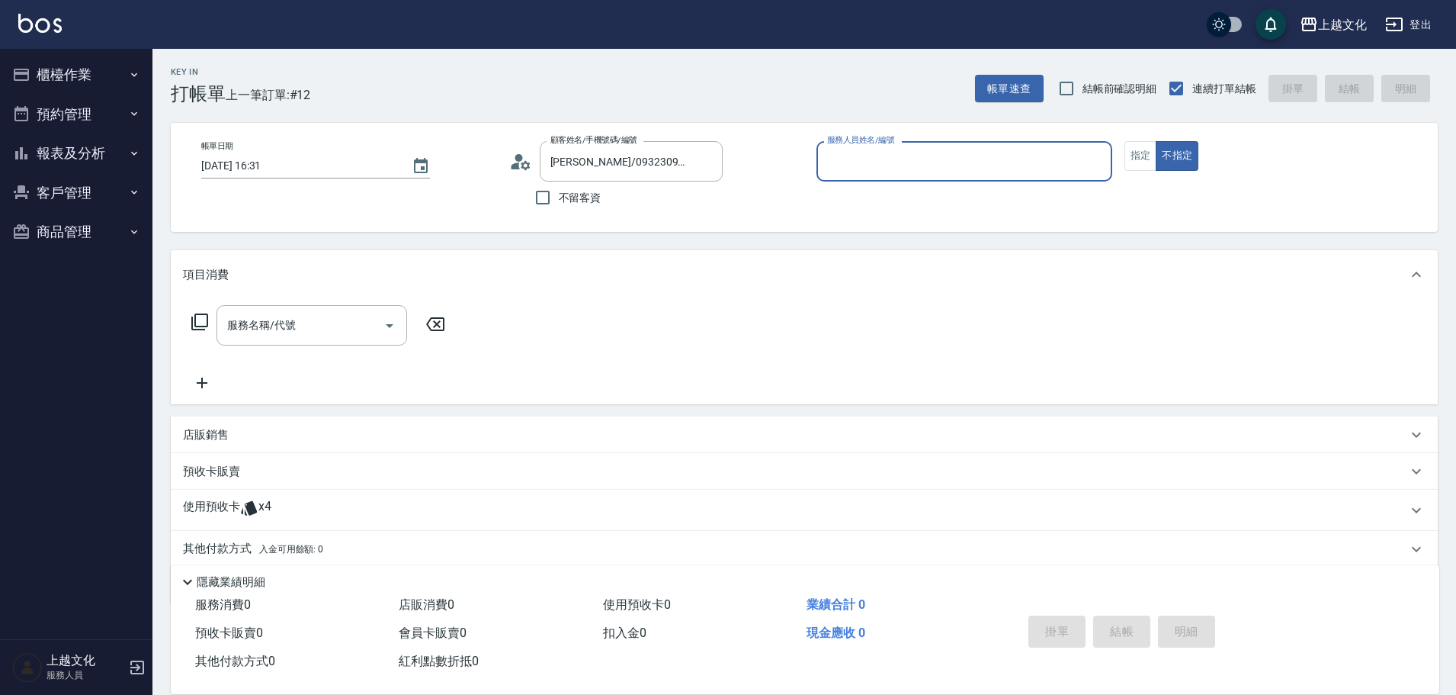
click at [896, 153] on input "服務人員姓名/編號" at bounding box center [964, 161] width 282 height 27
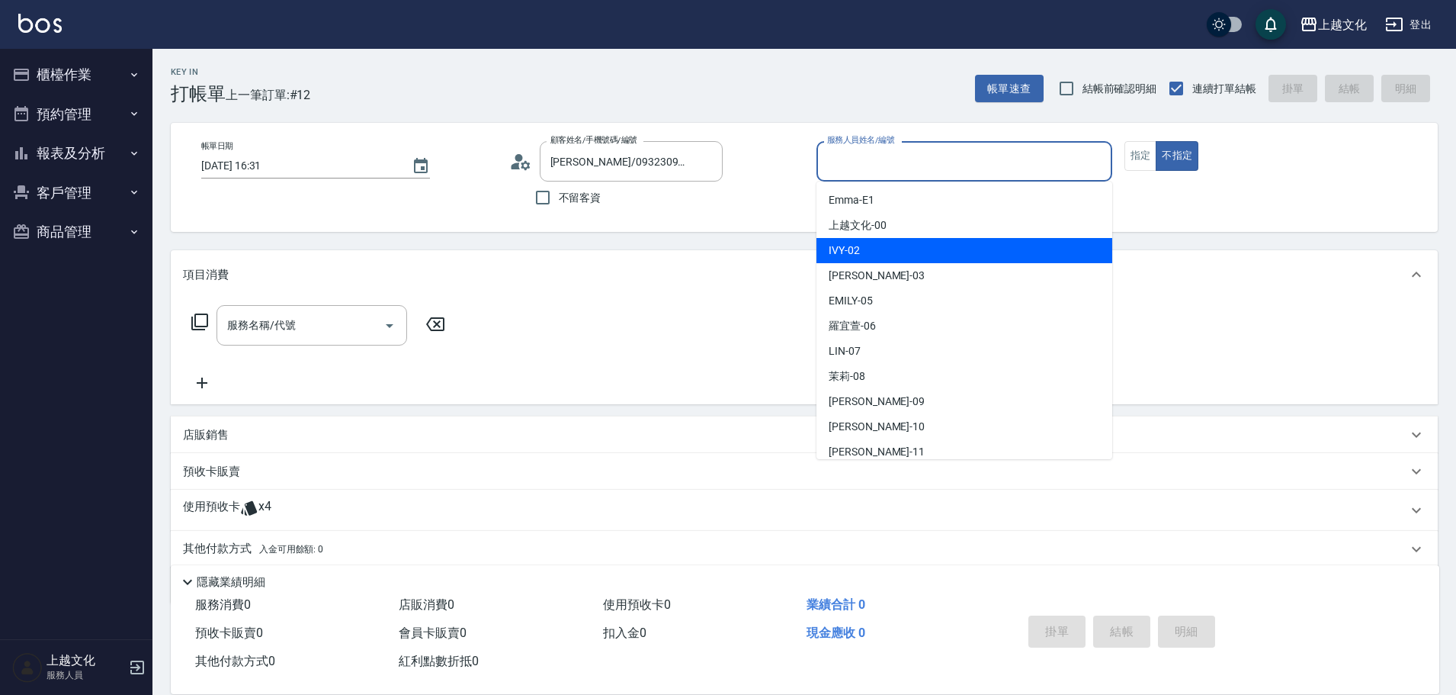
click at [901, 249] on div "IVY -02" at bounding box center [965, 250] width 296 height 25
type input "IVY-02"
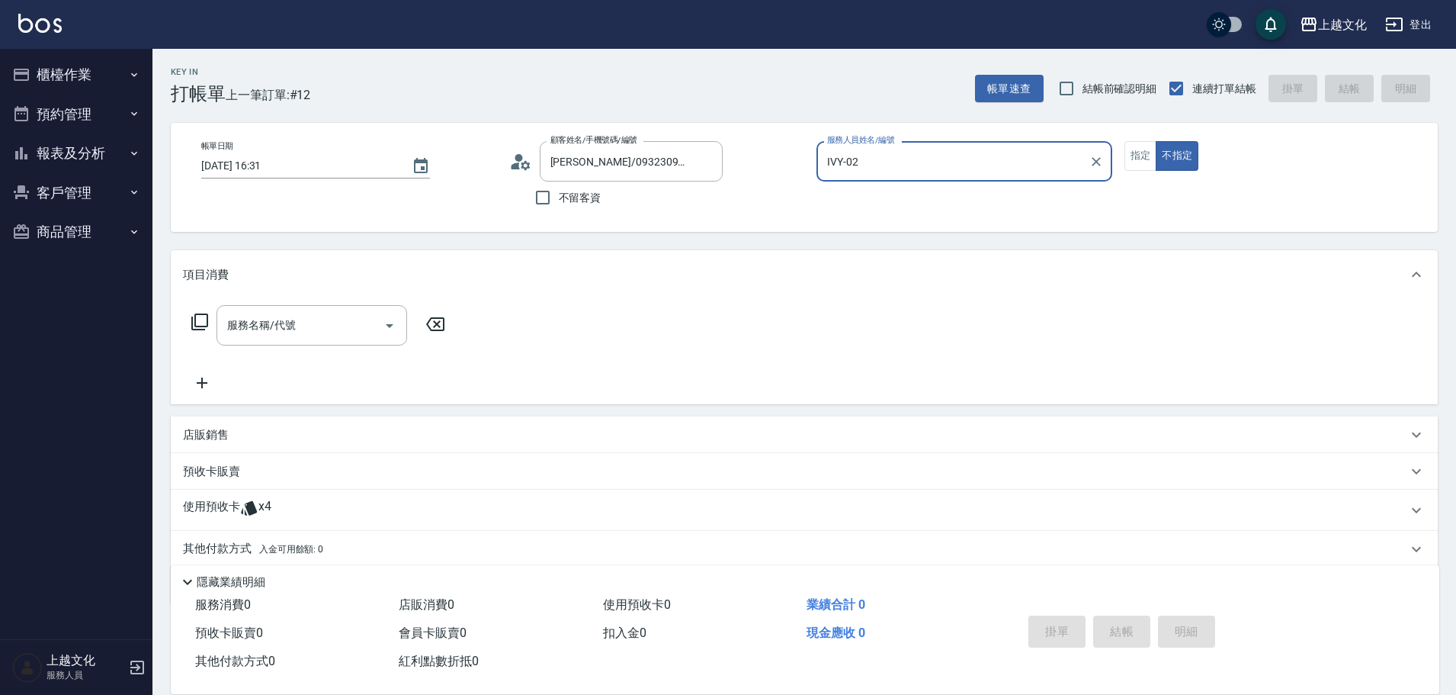
click at [194, 320] on icon at bounding box center [199, 321] width 17 height 17
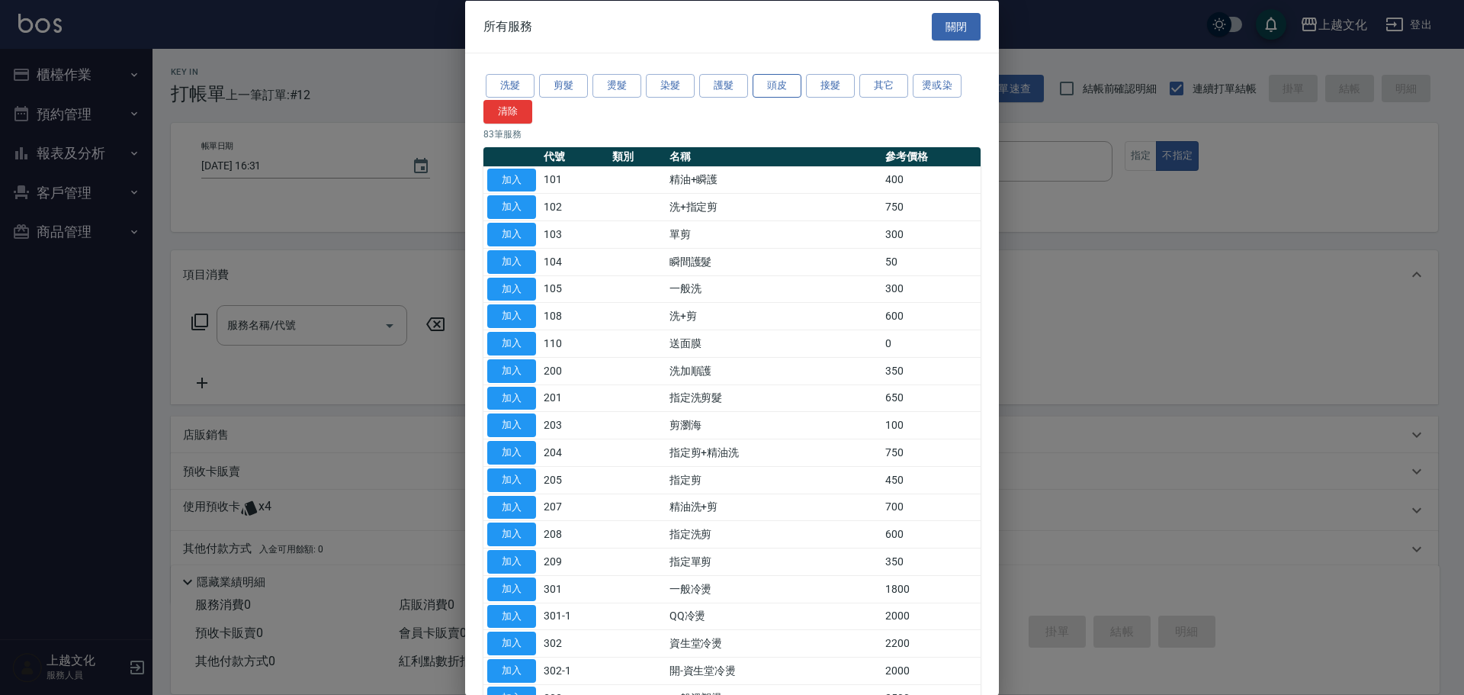
click at [783, 87] on button "頭皮" at bounding box center [777, 86] width 49 height 24
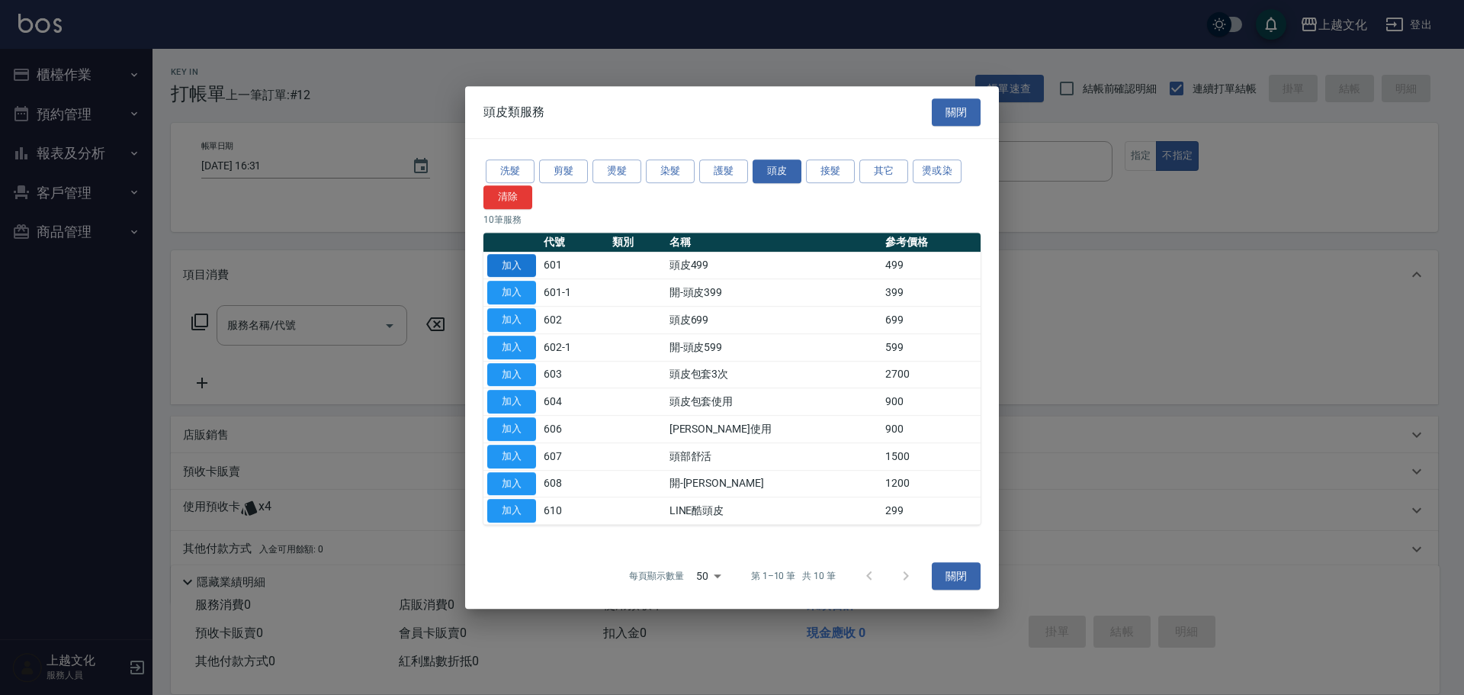
click at [518, 263] on button "加入" at bounding box center [511, 266] width 49 height 24
type input "頭皮499(601)"
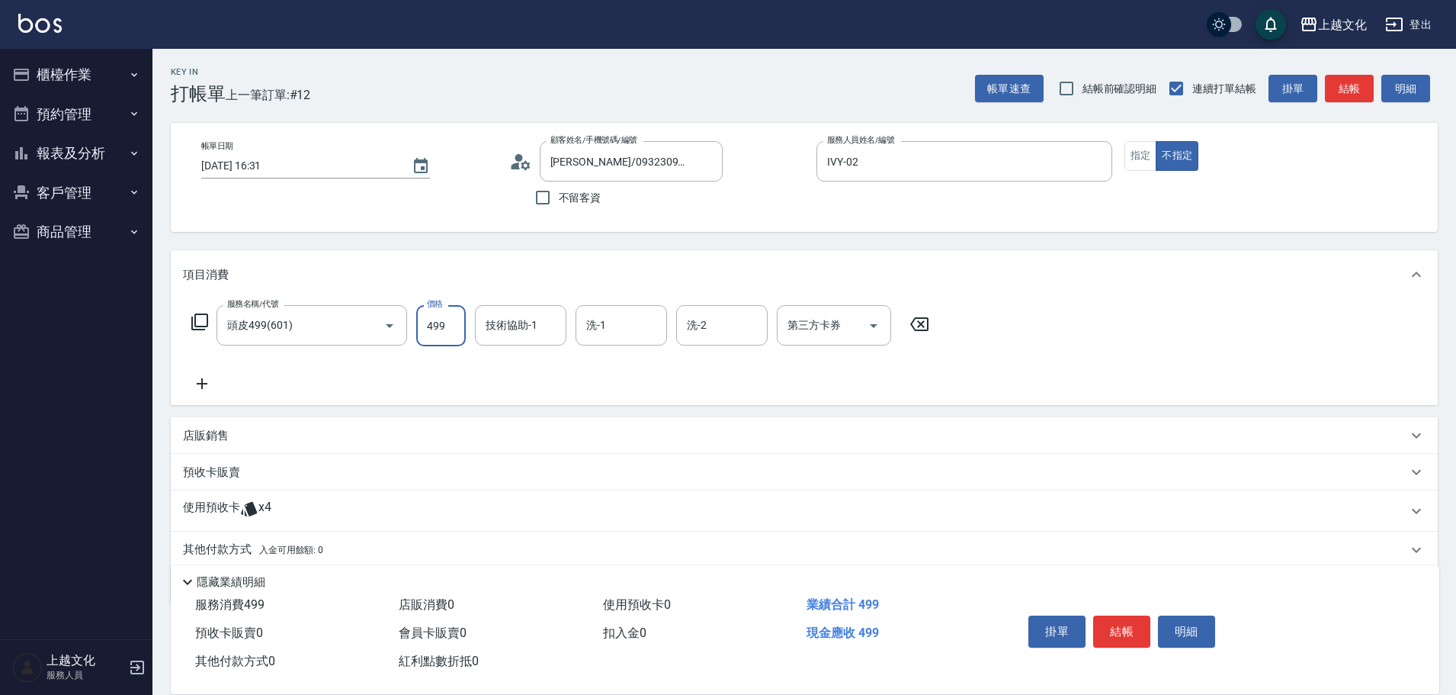
drag, startPoint x: 441, startPoint y: 342, endPoint x: 451, endPoint y: 220, distance: 121.6
click at [441, 342] on input "499" at bounding box center [441, 325] width 50 height 41
type input "399"
click at [208, 508] on p "使用預收卡" at bounding box center [211, 510] width 57 height 23
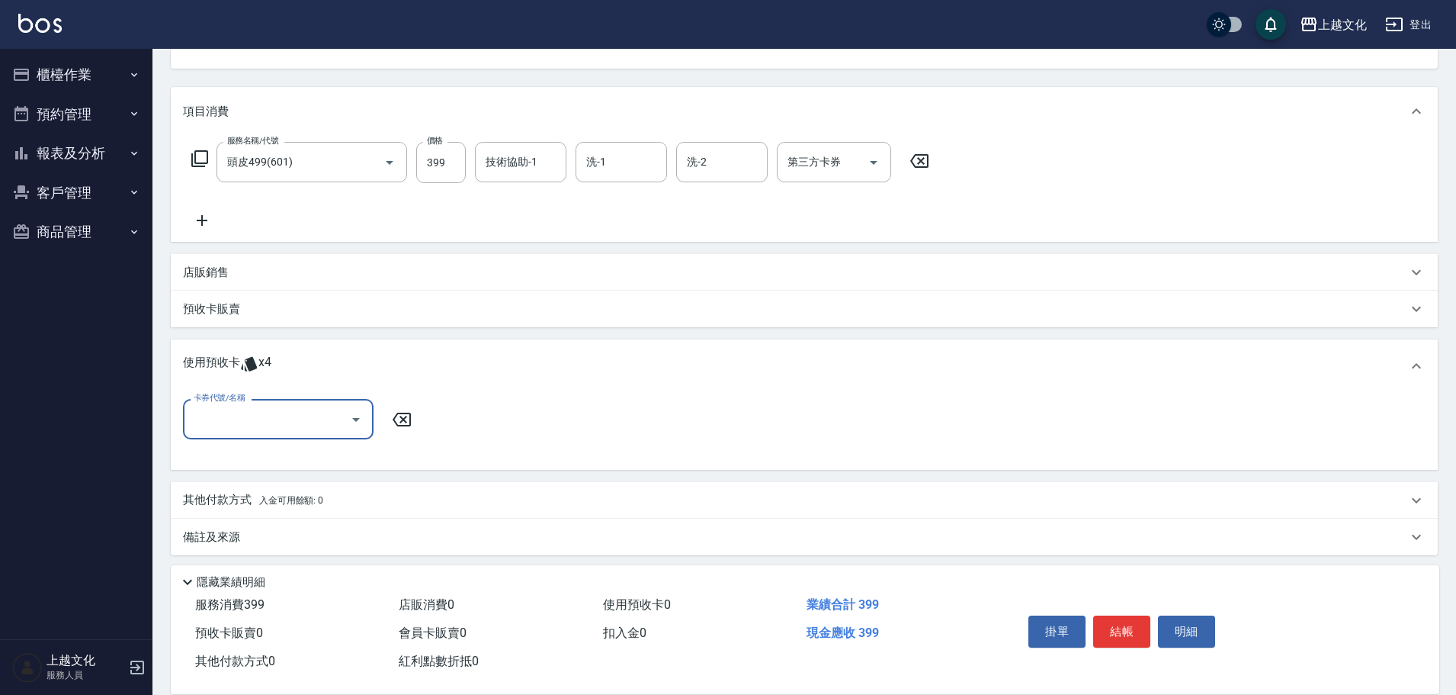
scroll to position [170, 0]
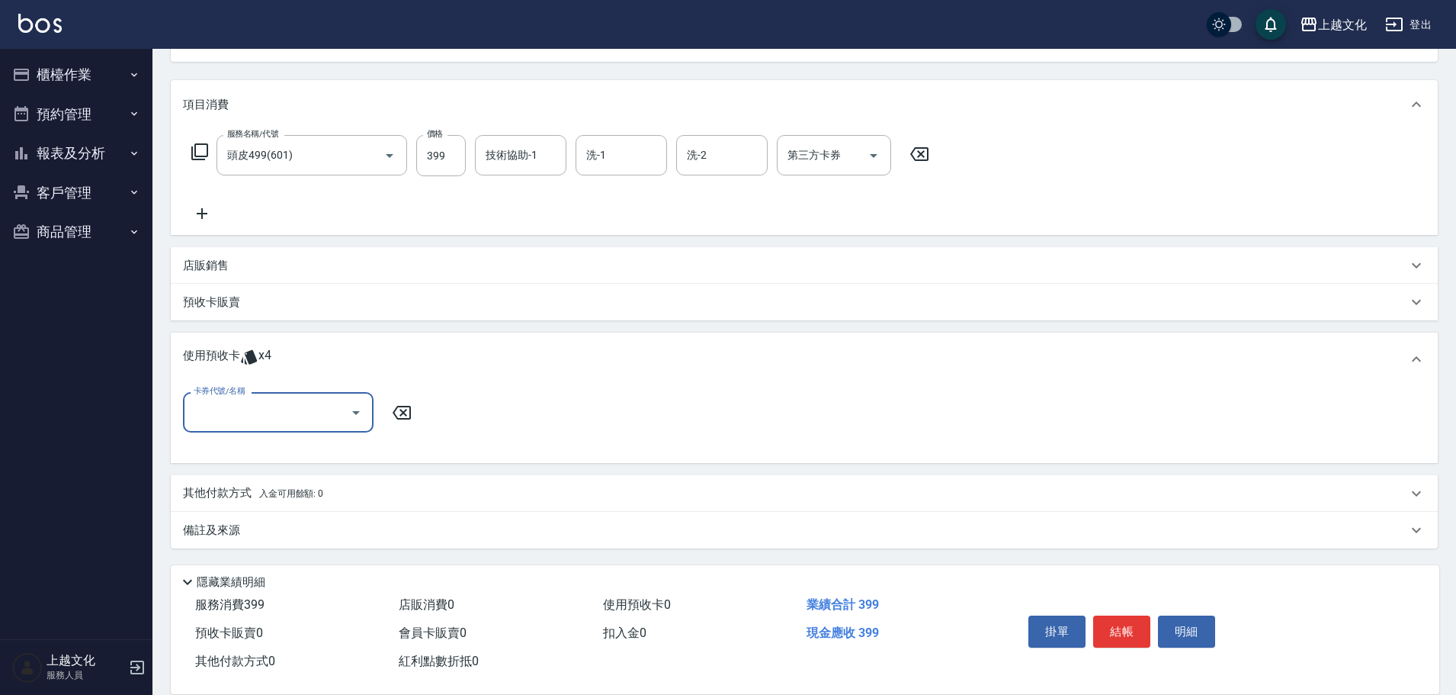
drag, startPoint x: 227, startPoint y: 411, endPoint x: 233, endPoint y: 429, distance: 19.3
click at [226, 411] on input "卡券代號/名稱" at bounding box center [267, 412] width 154 height 27
click at [234, 449] on div "護髮包卡ˋ 剩餘4張" at bounding box center [278, 450] width 191 height 25
type input "護髮包卡ˋ"
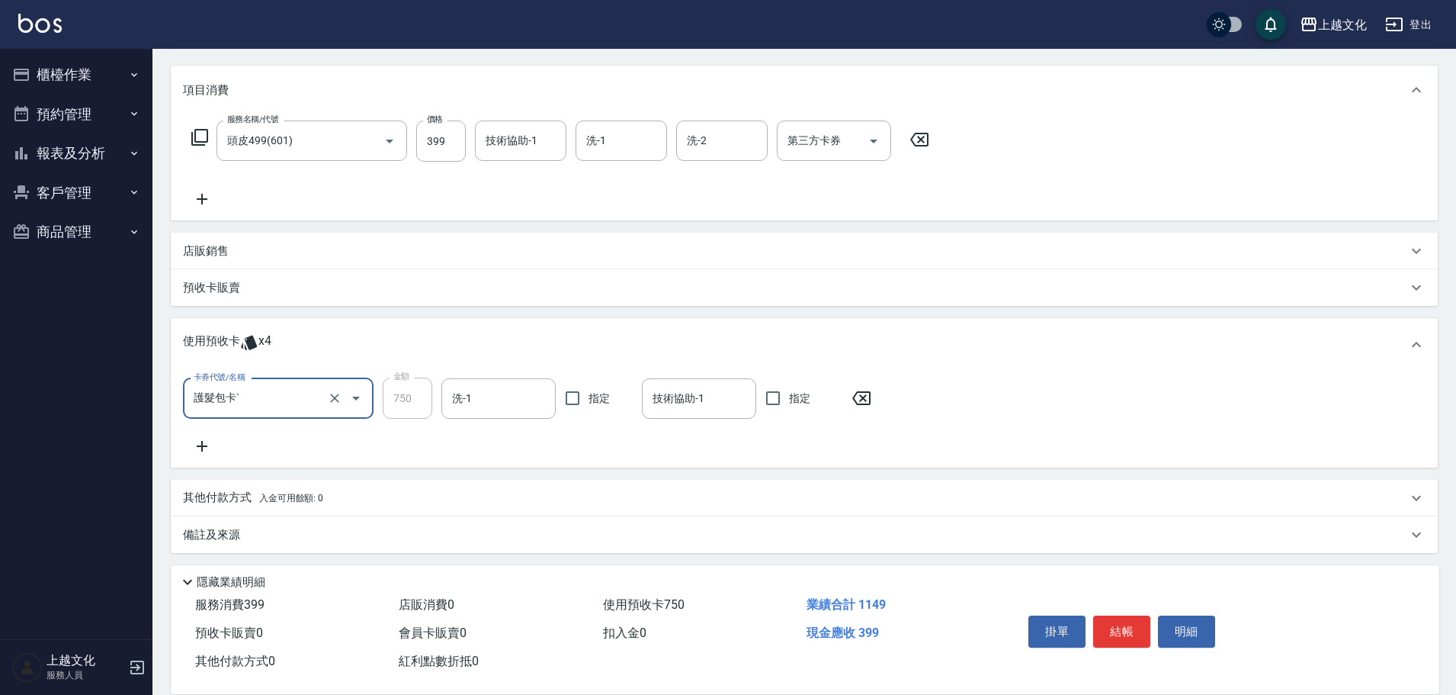
scroll to position [189, 0]
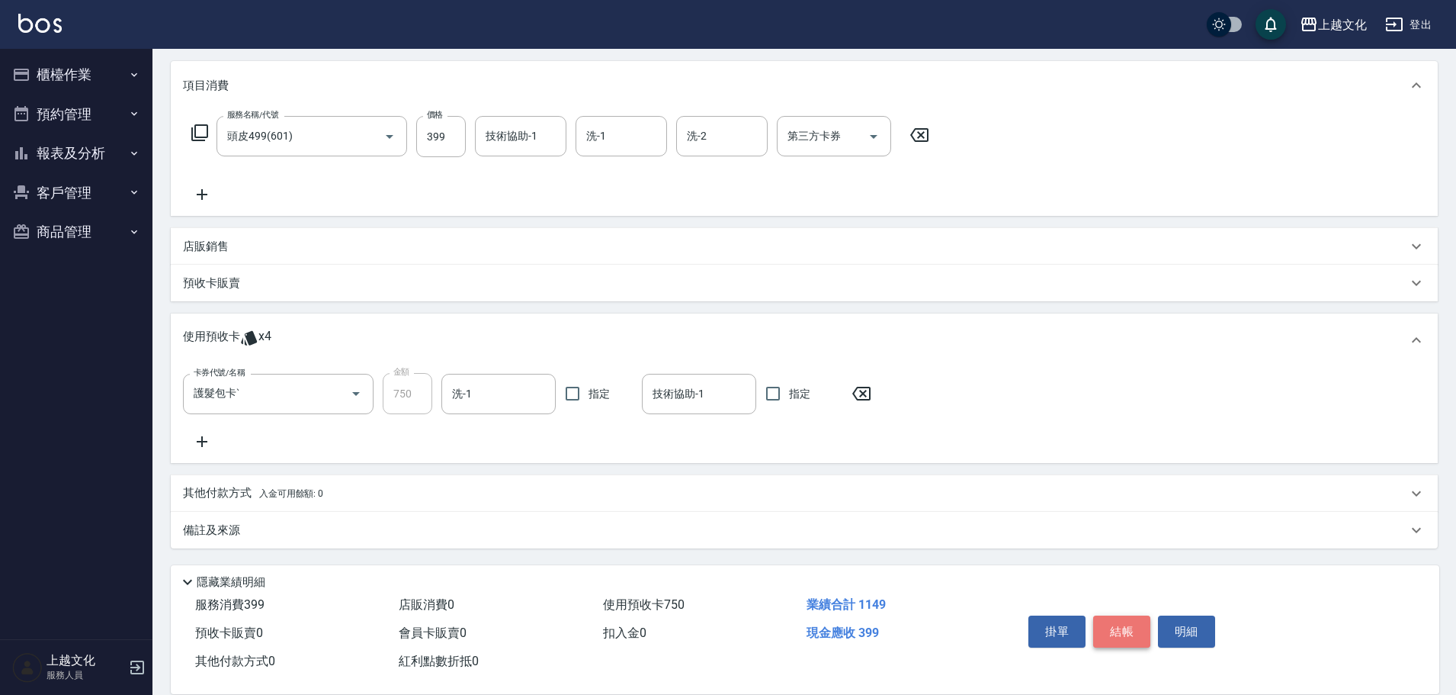
click at [1116, 632] on button "結帳" at bounding box center [1121, 631] width 57 height 32
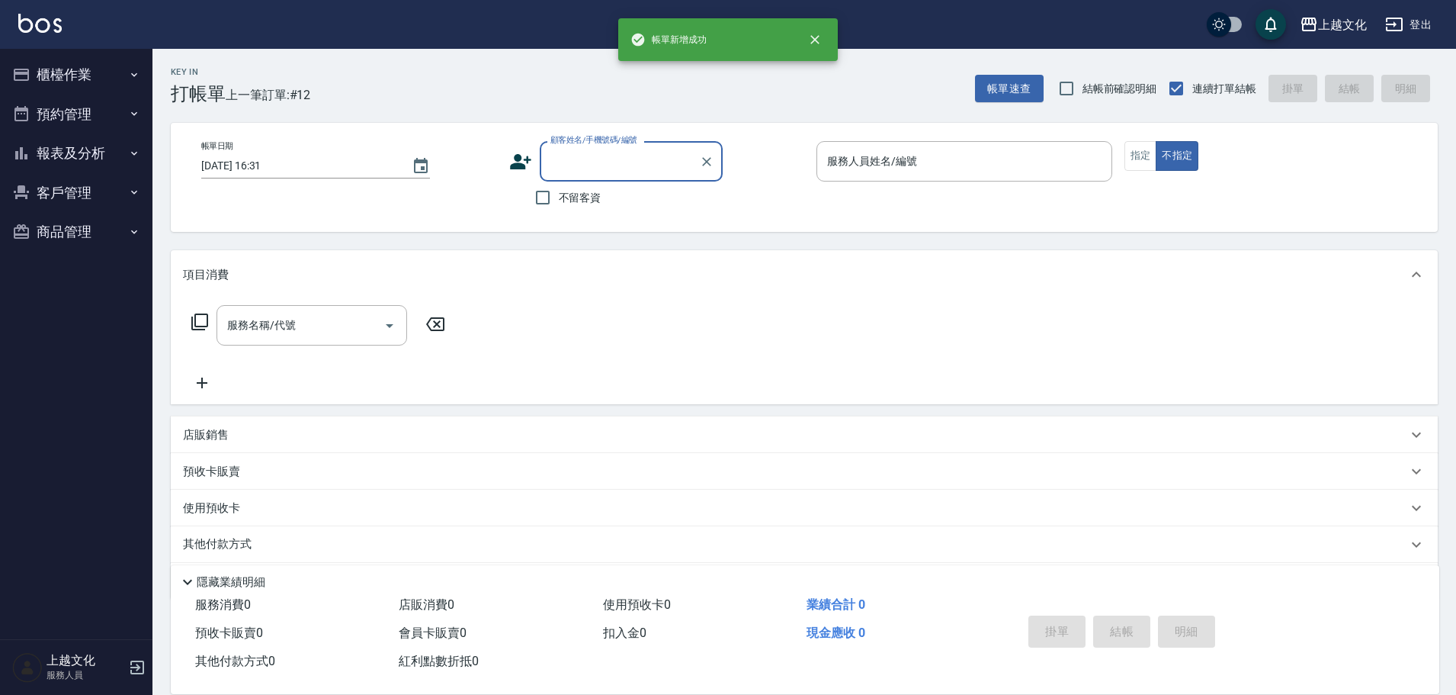
scroll to position [0, 0]
click at [541, 200] on input "不留客資" at bounding box center [543, 197] width 32 height 32
checkbox input "true"
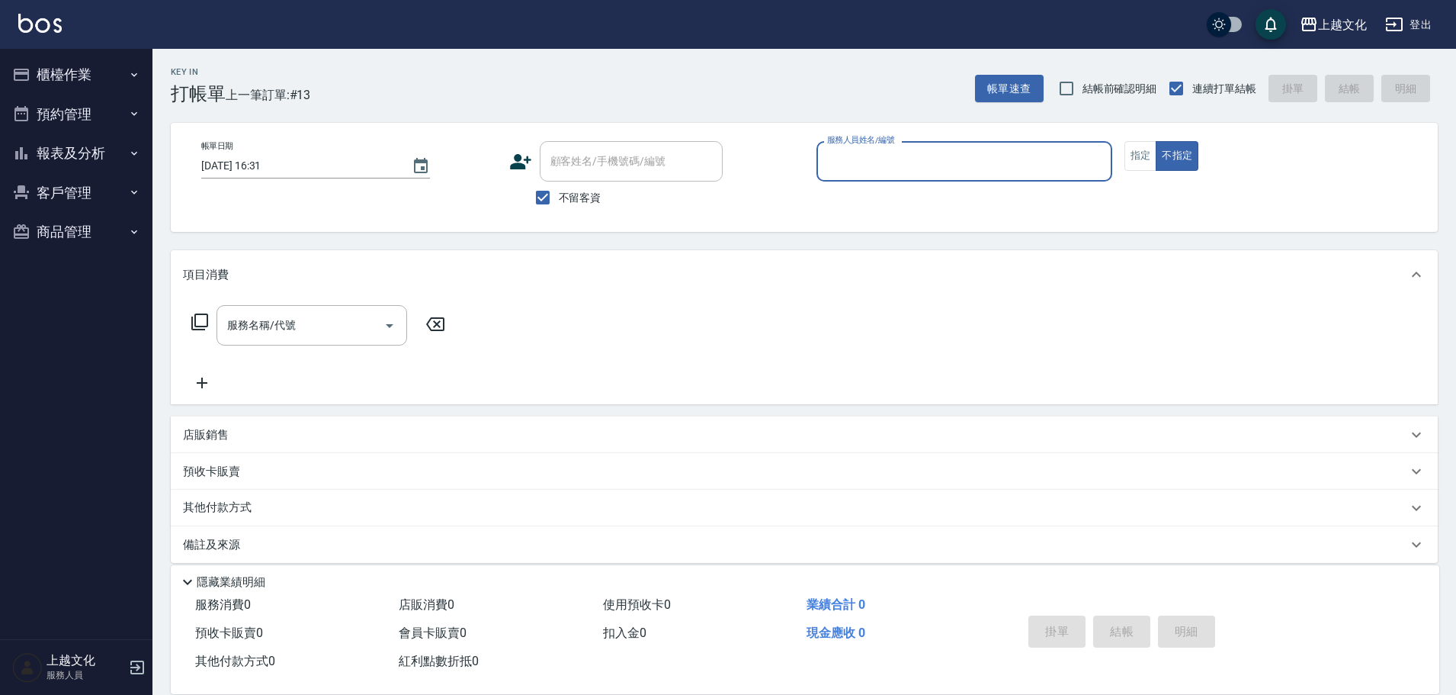
drag, startPoint x: 859, startPoint y: 162, endPoint x: 866, endPoint y: 181, distance: 21.0
click at [860, 162] on input "服務人員姓名/編號" at bounding box center [964, 161] width 282 height 27
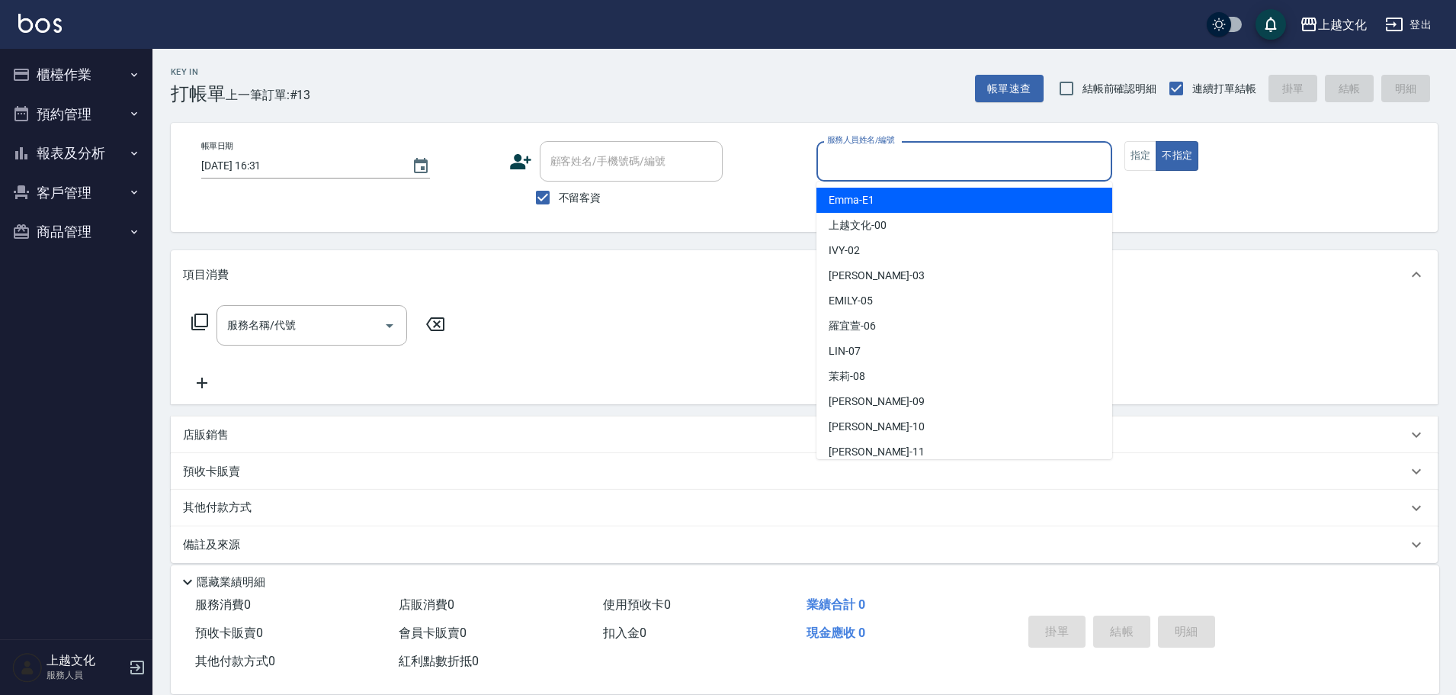
click at [888, 172] on input "服務人員姓名/編號" at bounding box center [964, 161] width 282 height 27
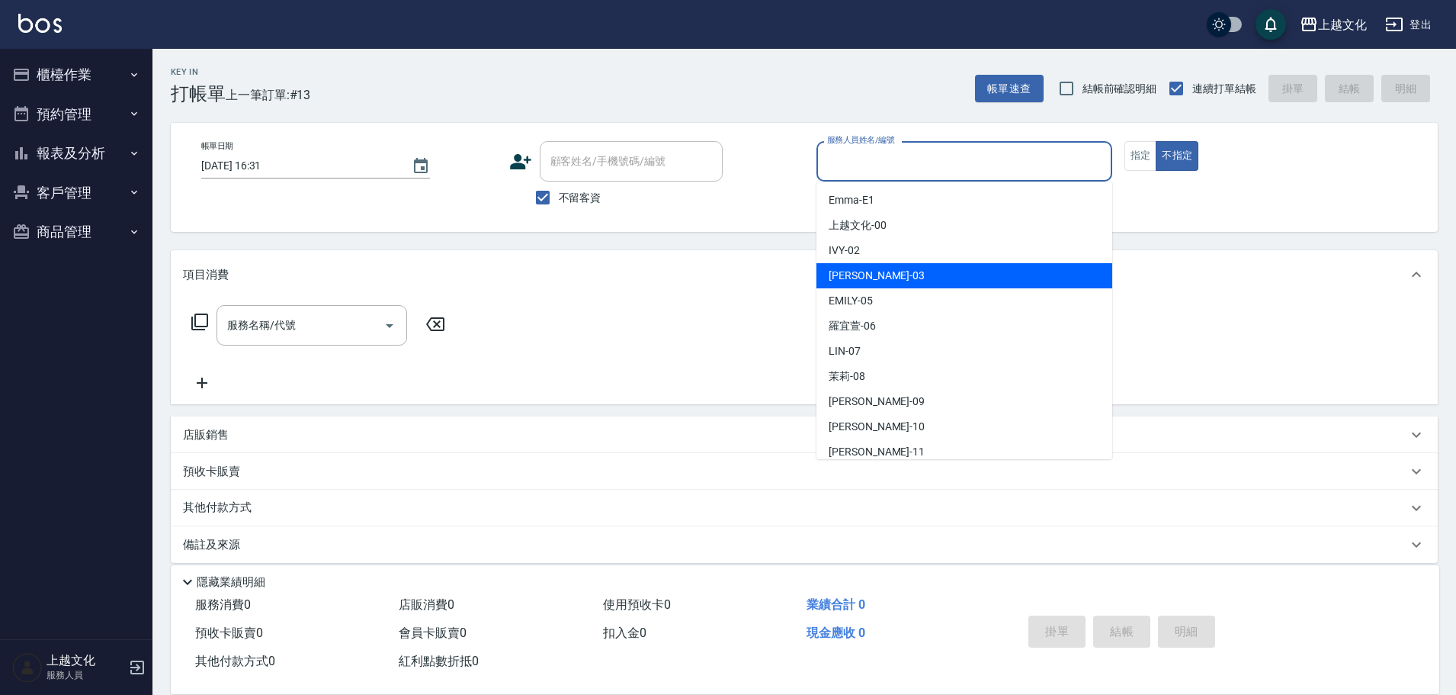
click at [906, 270] on div "kelly -03" at bounding box center [965, 275] width 296 height 25
type input "kelly-03"
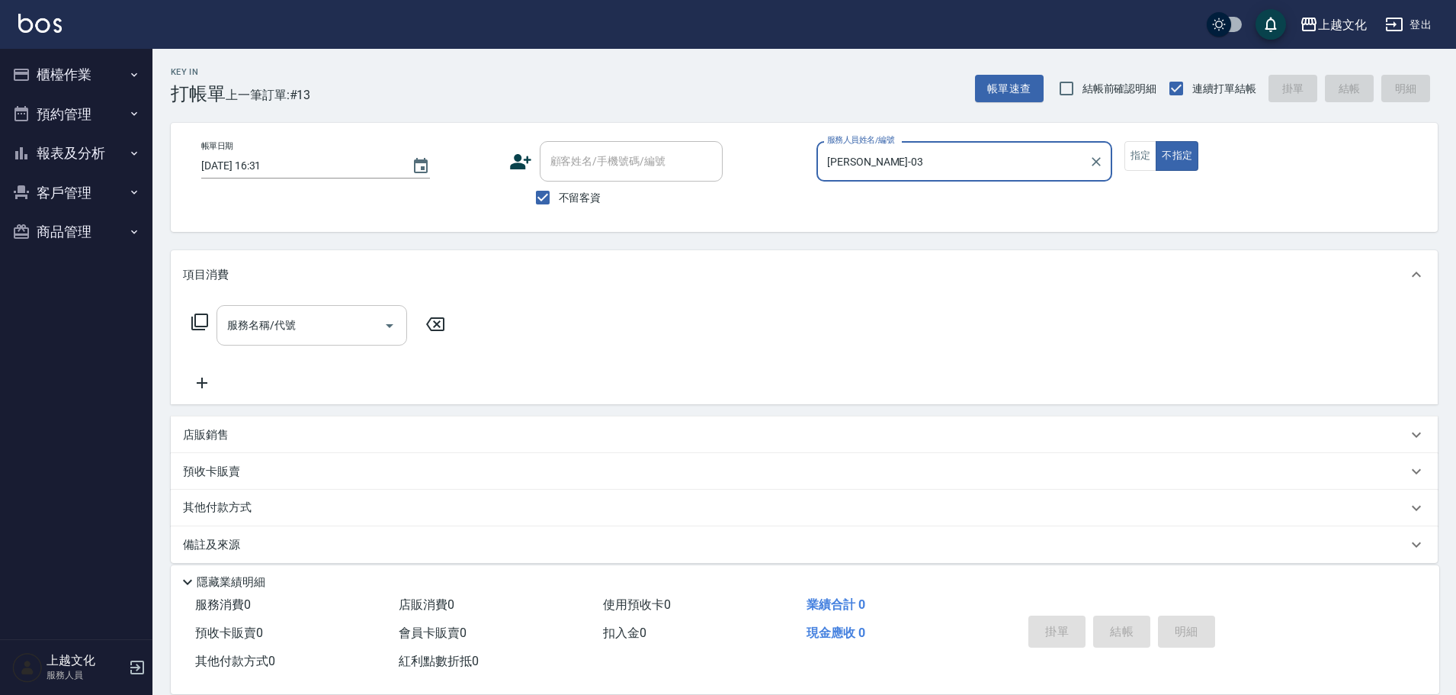
click at [326, 332] on input "服務名稱/代號" at bounding box center [300, 325] width 154 height 27
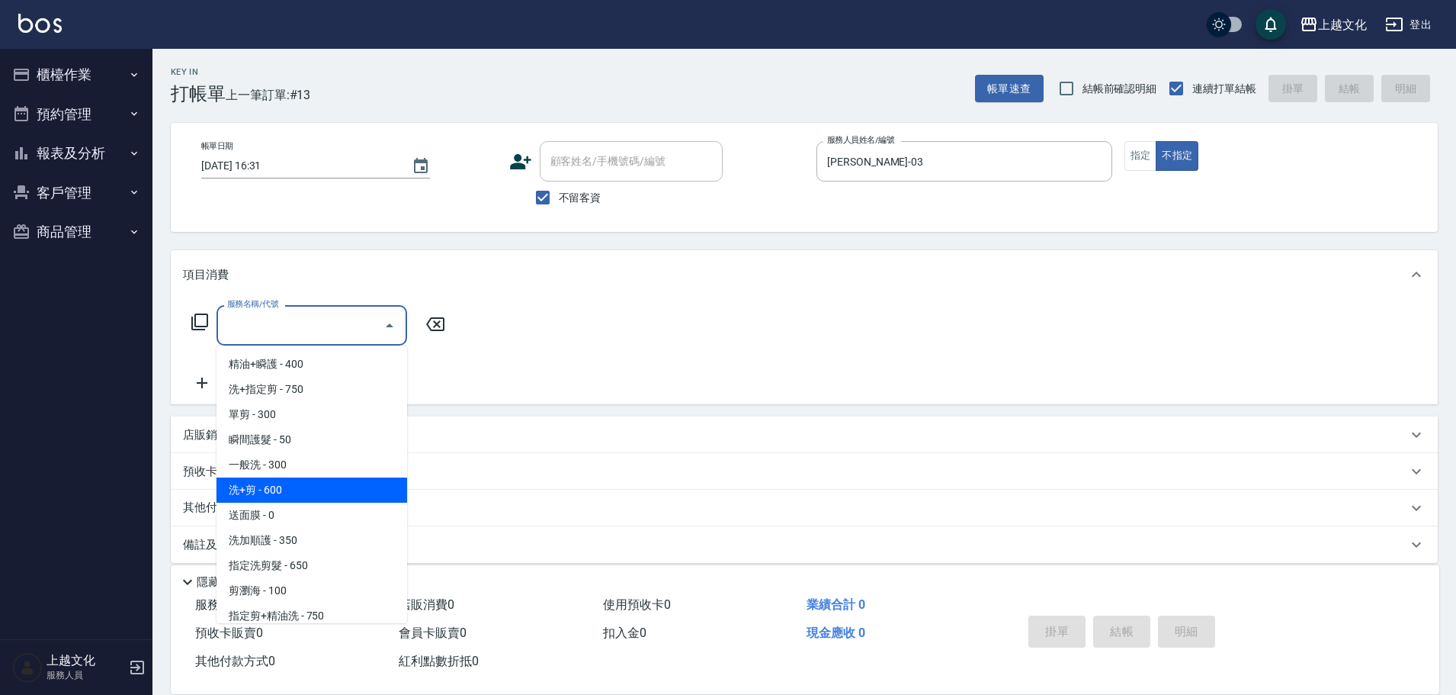
scroll to position [76, 0]
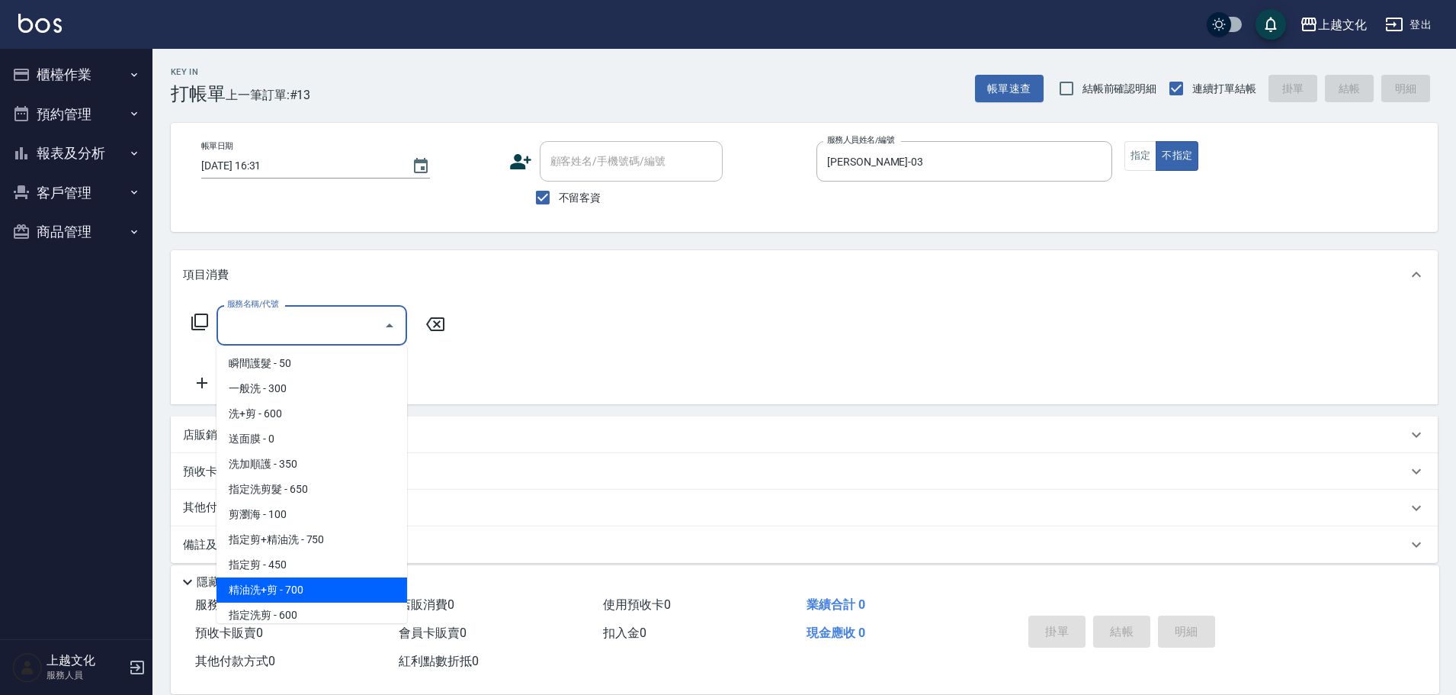
click at [296, 583] on span "精油洗+剪 - 700" at bounding box center [312, 589] width 191 height 25
type input "精油洗+剪(207)"
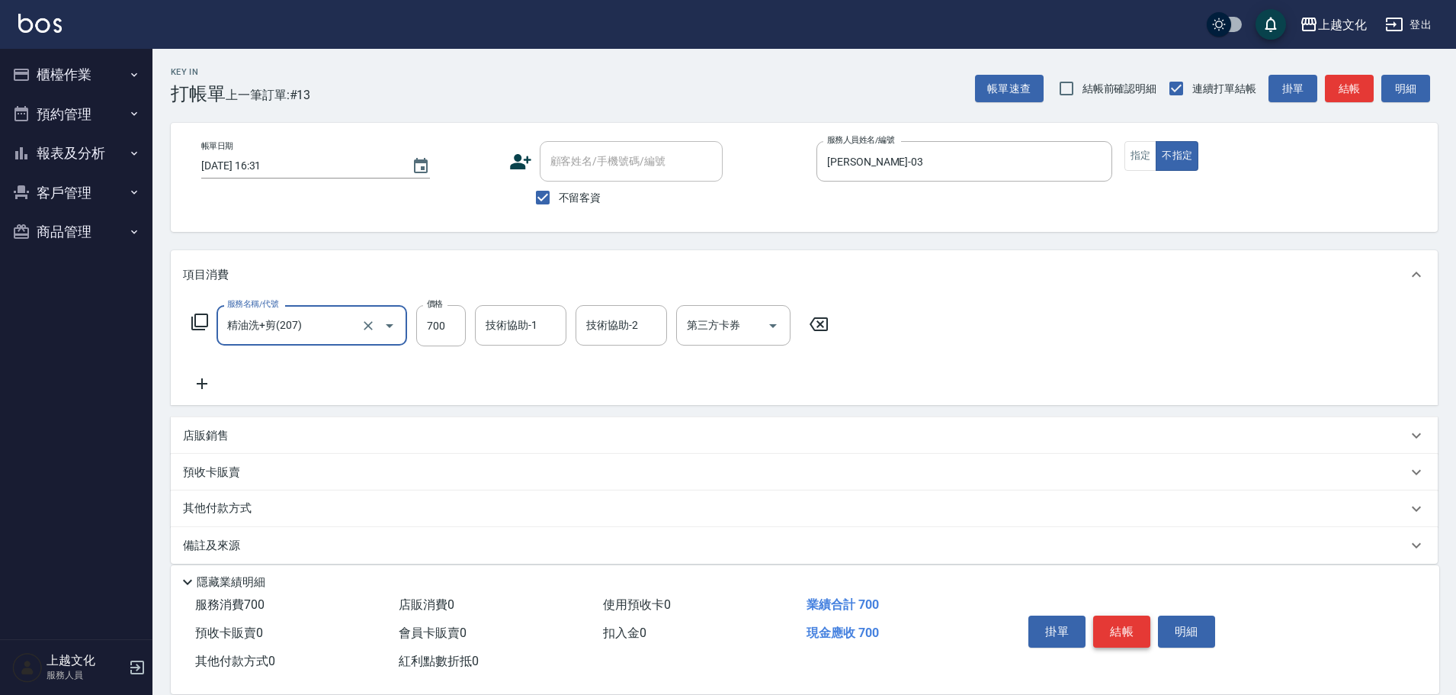
click at [1119, 621] on button "結帳" at bounding box center [1121, 631] width 57 height 32
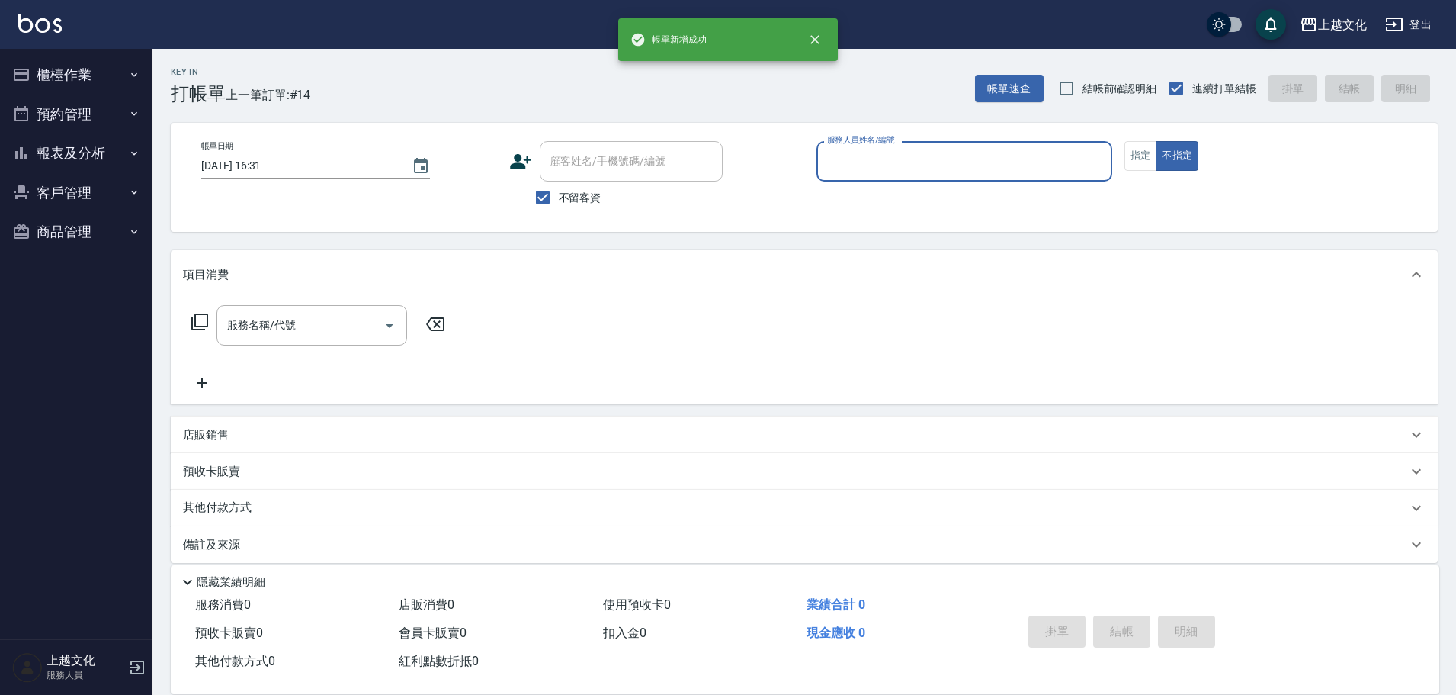
click at [973, 159] on input "服務人員姓名/編號" at bounding box center [964, 161] width 282 height 27
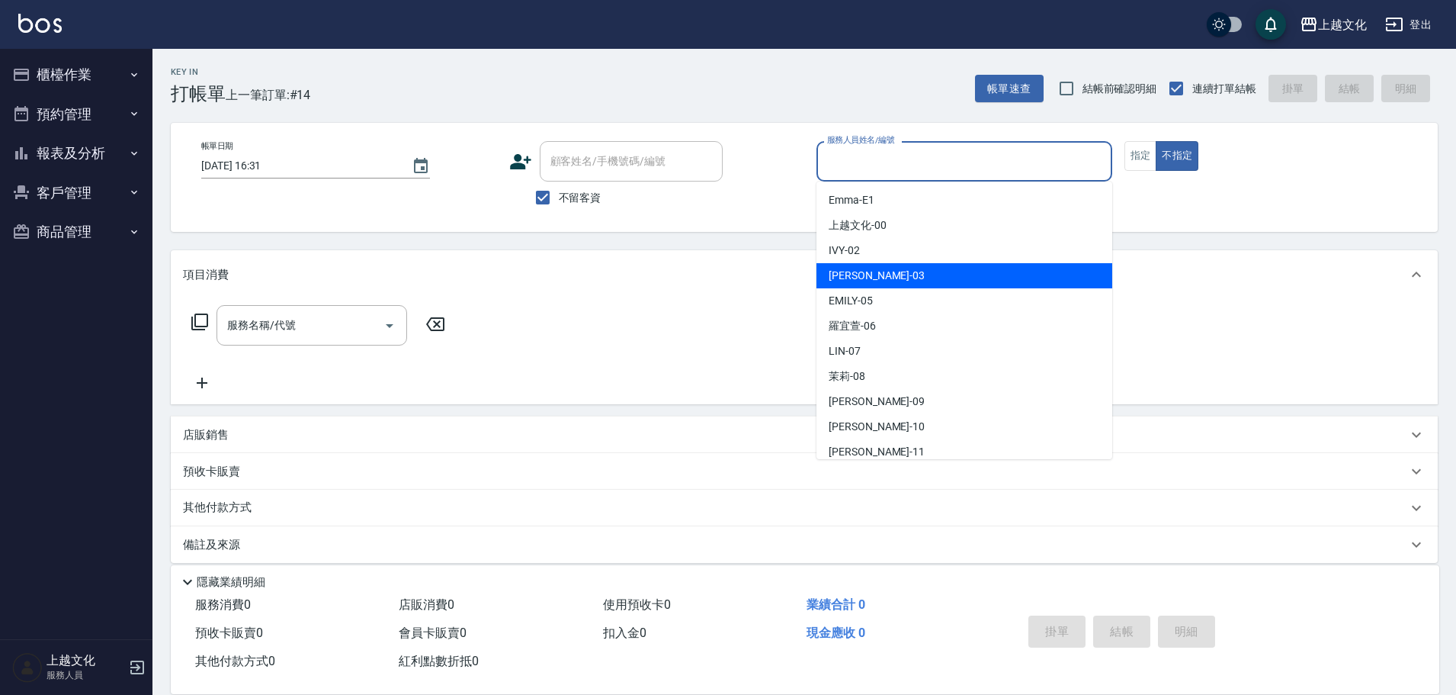
click at [900, 268] on div "kelly -03" at bounding box center [965, 275] width 296 height 25
type input "kelly-03"
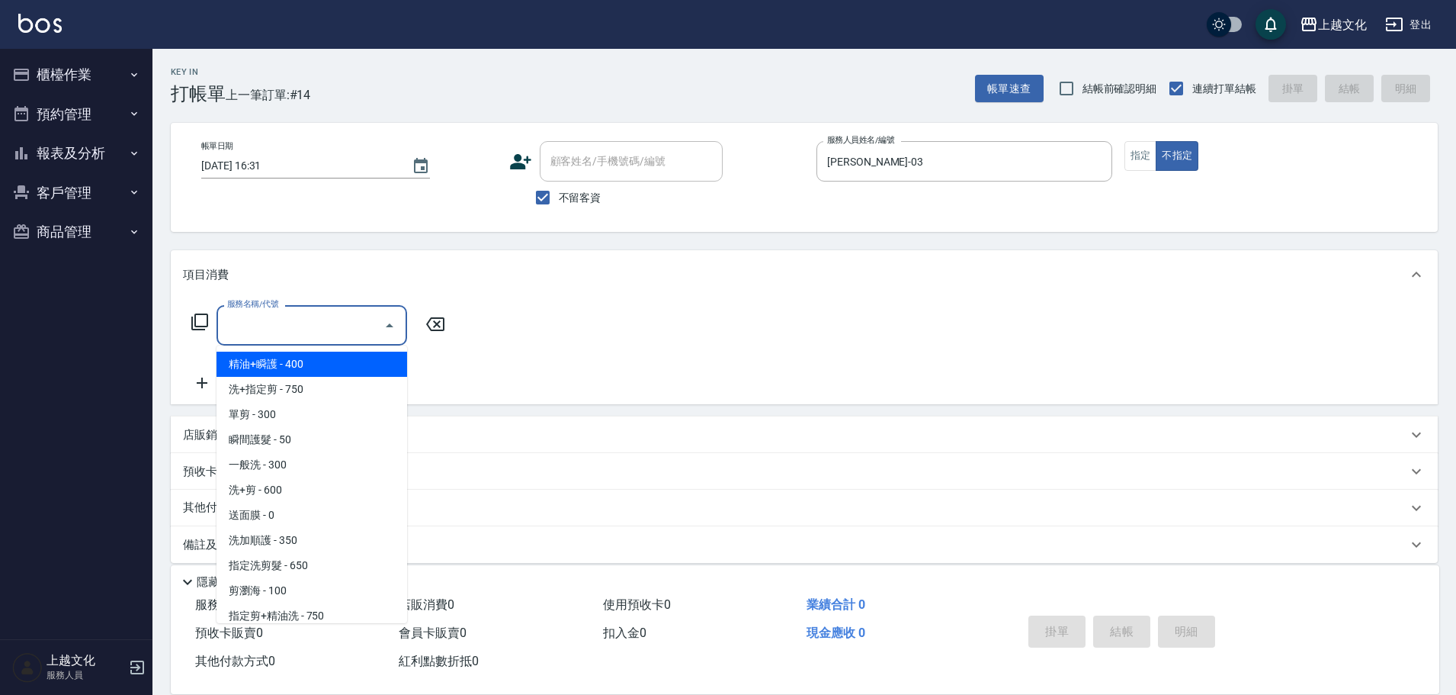
drag, startPoint x: 317, startPoint y: 329, endPoint x: 294, endPoint y: 368, distance: 46.2
click at [317, 329] on input "服務名稱/代號" at bounding box center [300, 325] width 154 height 27
click at [294, 367] on span "精油+瞬護 - 400" at bounding box center [312, 364] width 191 height 25
type input "精油+瞬護(101)"
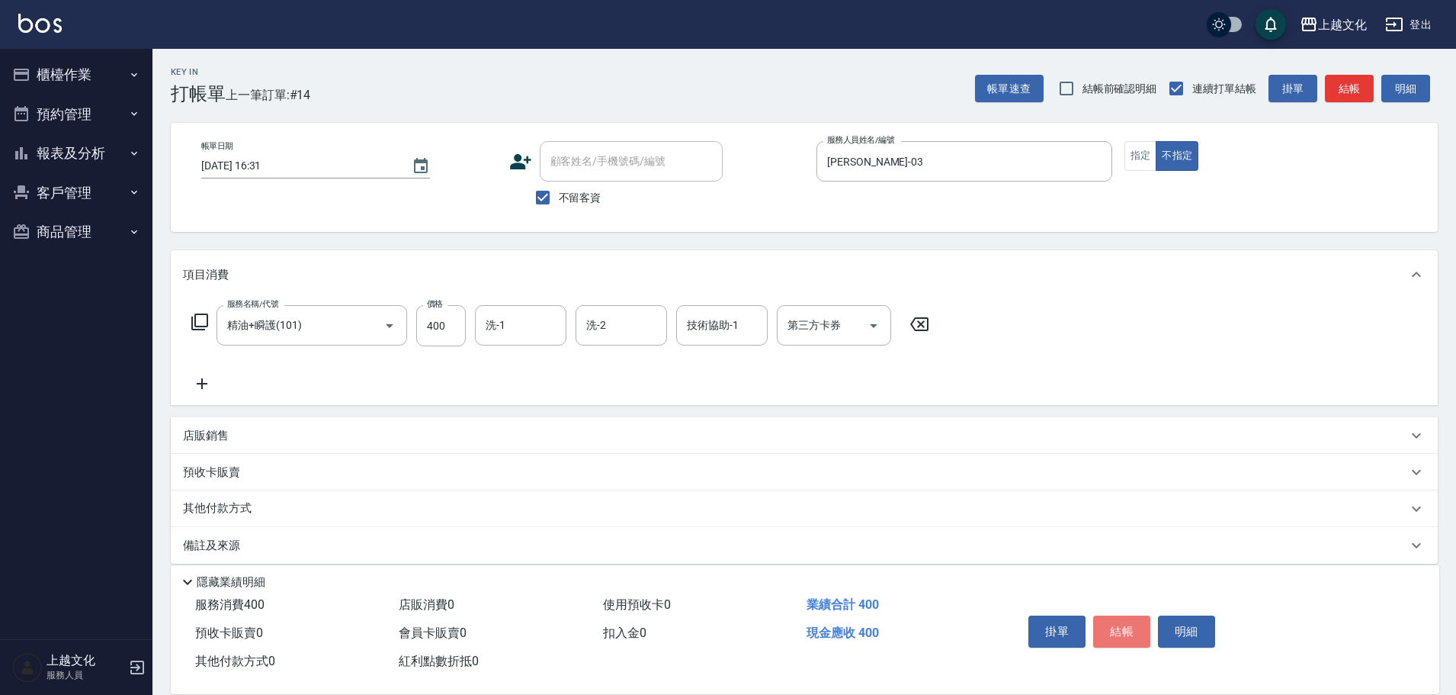
click at [1121, 625] on button "結帳" at bounding box center [1121, 631] width 57 height 32
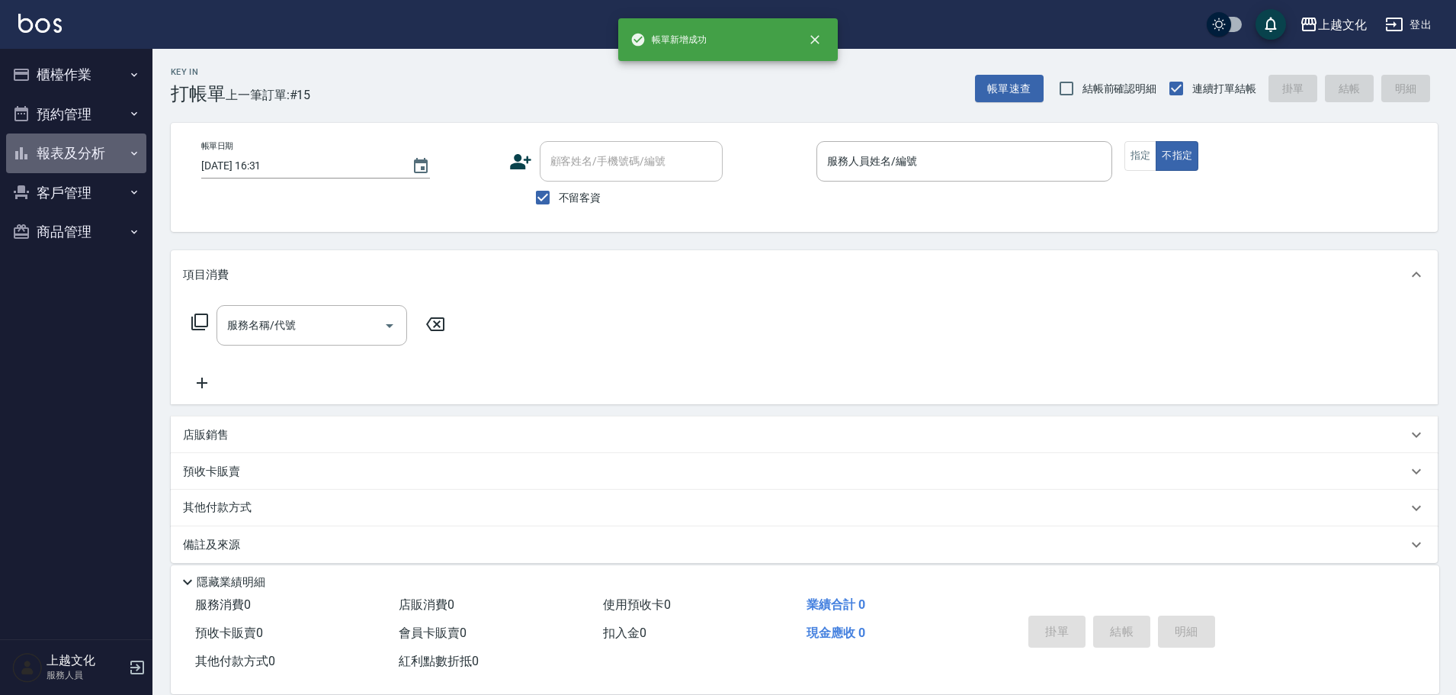
click at [72, 158] on button "報表及分析" at bounding box center [76, 153] width 140 height 40
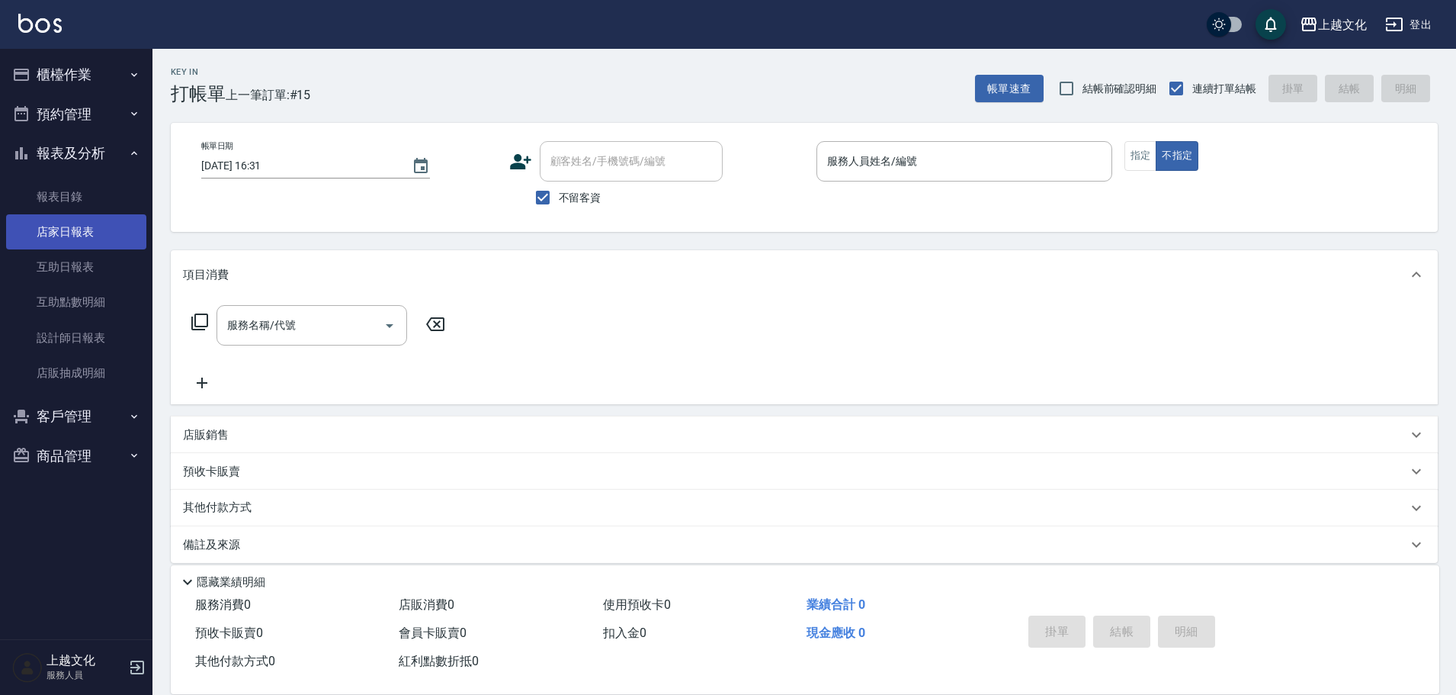
drag, startPoint x: 69, startPoint y: 242, endPoint x: 65, endPoint y: 234, distance: 8.5
click at [69, 242] on link "店家日報表" at bounding box center [76, 231] width 140 height 35
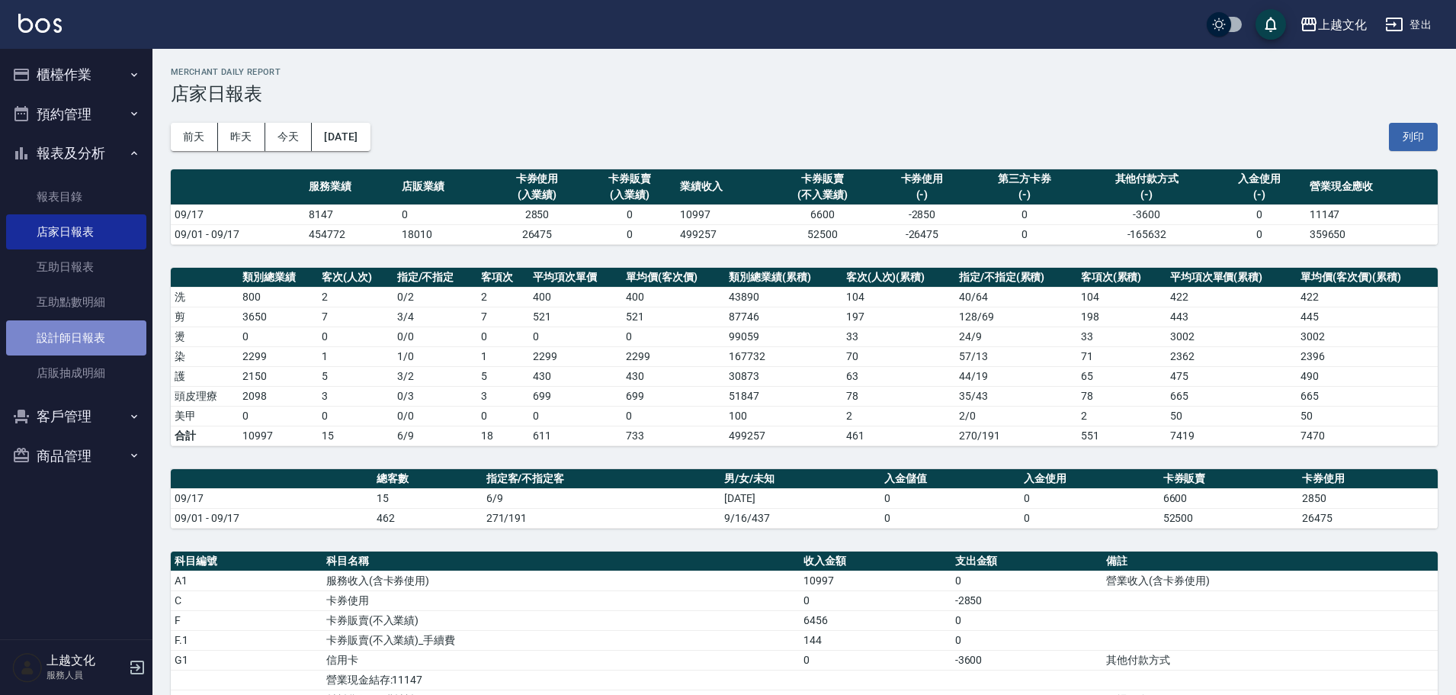
click at [88, 344] on link "設計師日報表" at bounding box center [76, 337] width 140 height 35
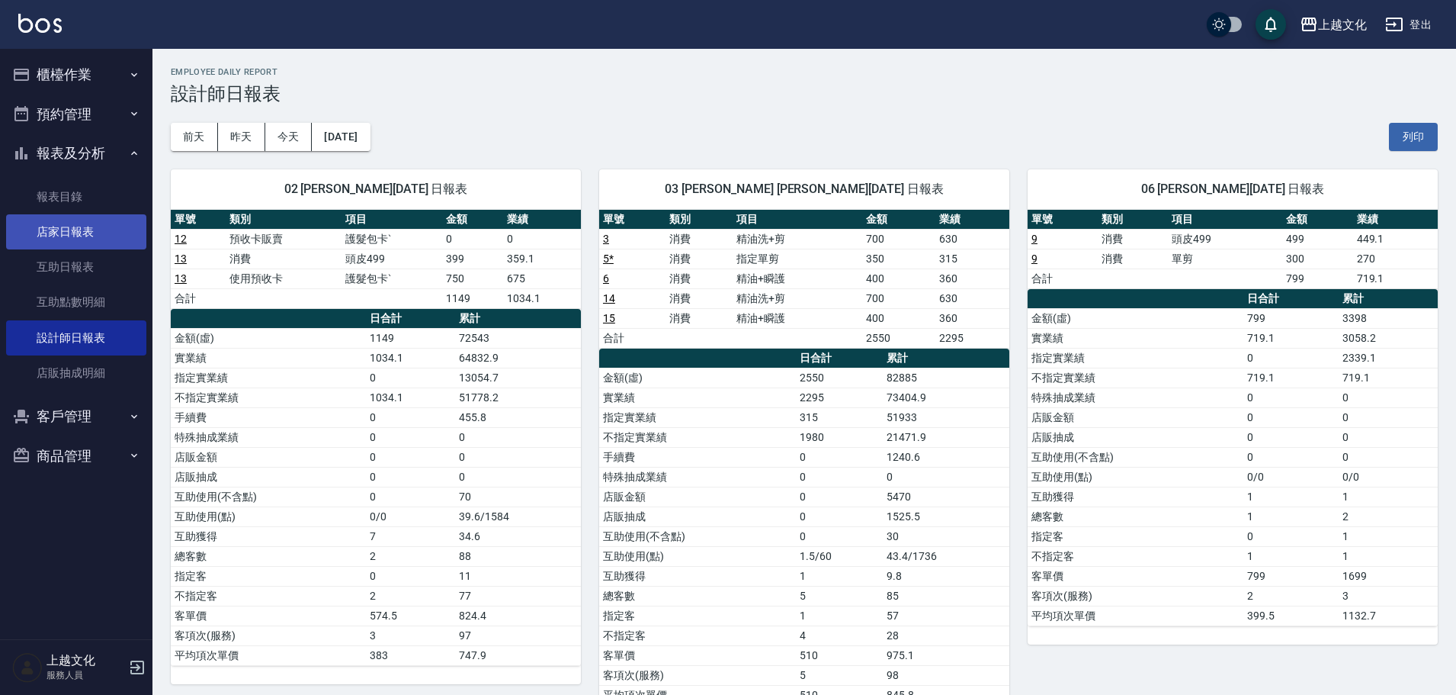
click at [65, 224] on link "店家日報表" at bounding box center [76, 231] width 140 height 35
